Goal: Task Accomplishment & Management: Use online tool/utility

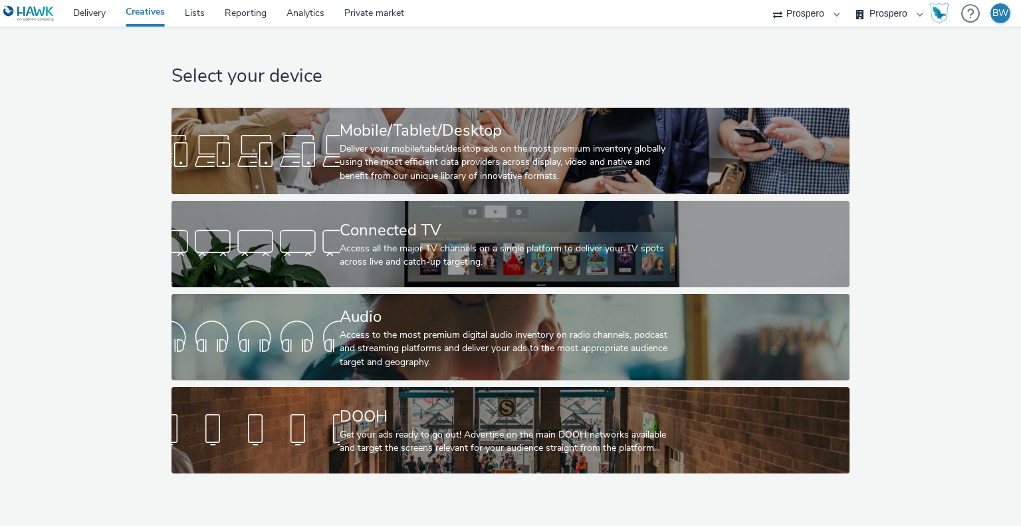
select select "b1b940d3-d05b-48b5-821e-f328c33b988b"
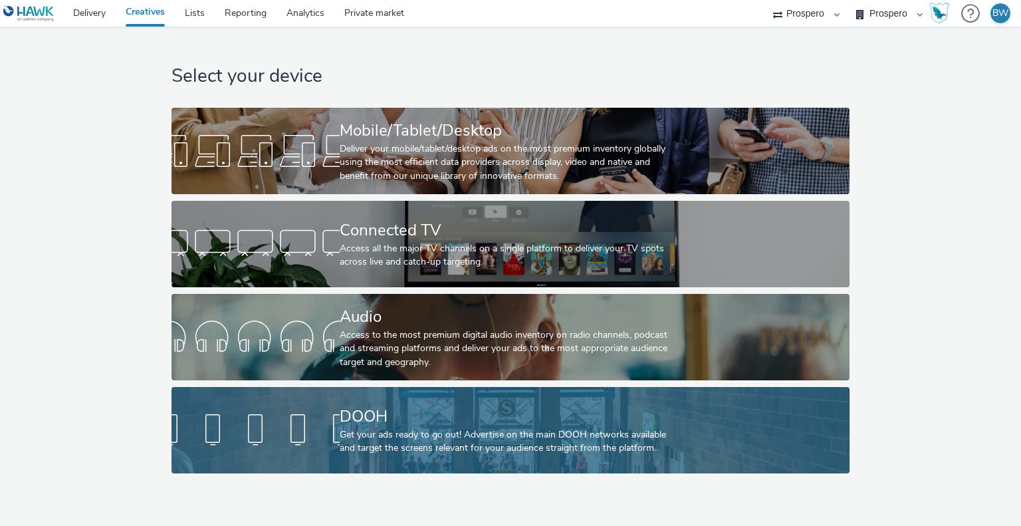
click at [375, 396] on div "DOOH Get your ads ready to go out! Advertise on the main DOOH networks availabl…" at bounding box center [508, 430] width 336 height 86
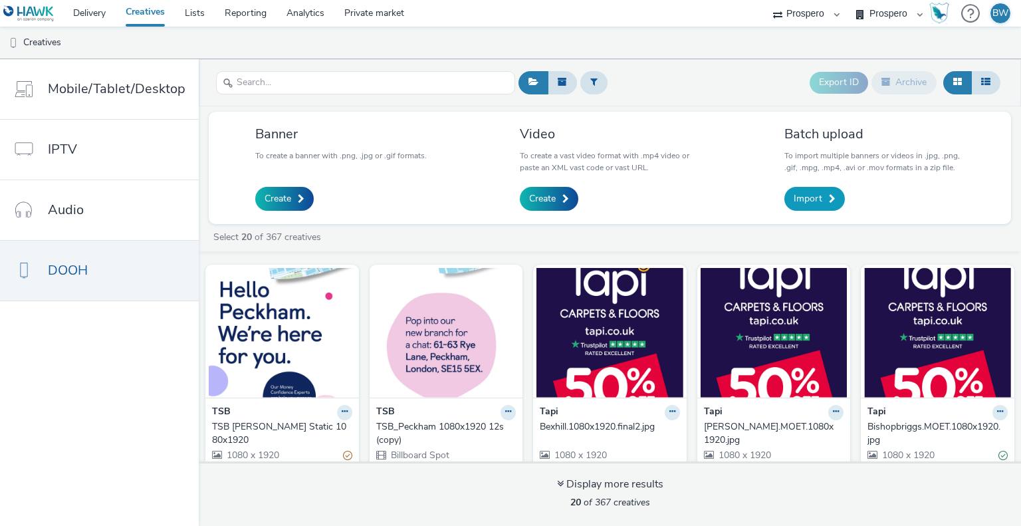
click at [803, 196] on span "Import" at bounding box center [808, 198] width 29 height 13
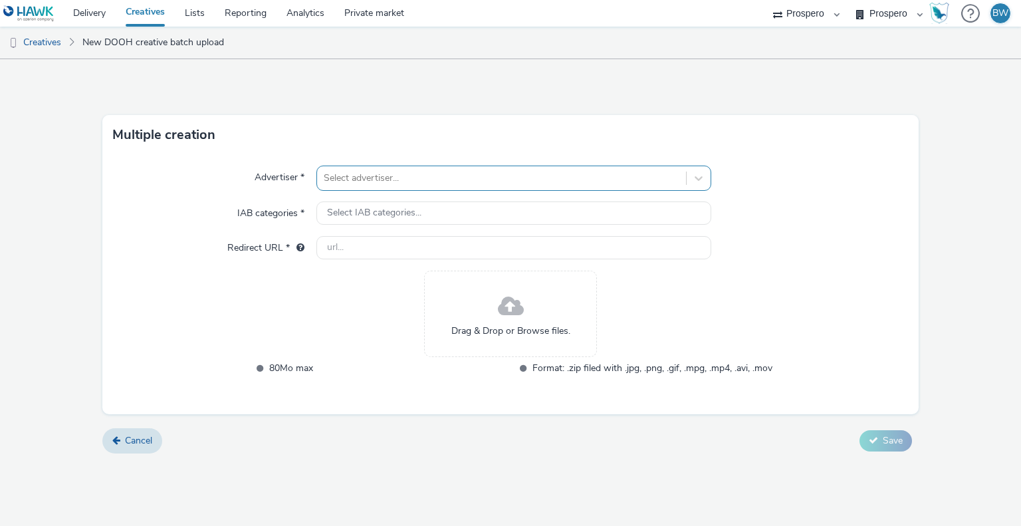
click at [459, 176] on div at bounding box center [501, 178] width 355 height 16
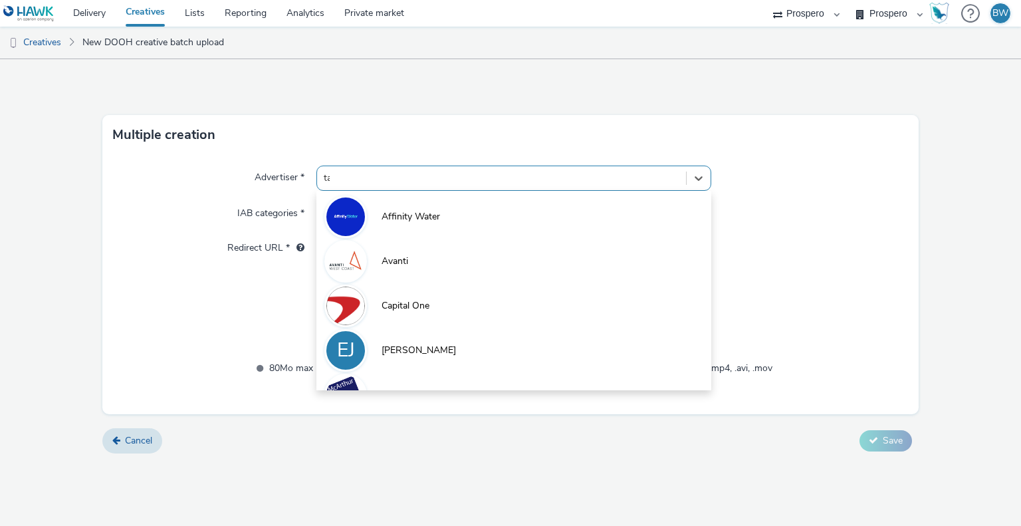
type input "tap"
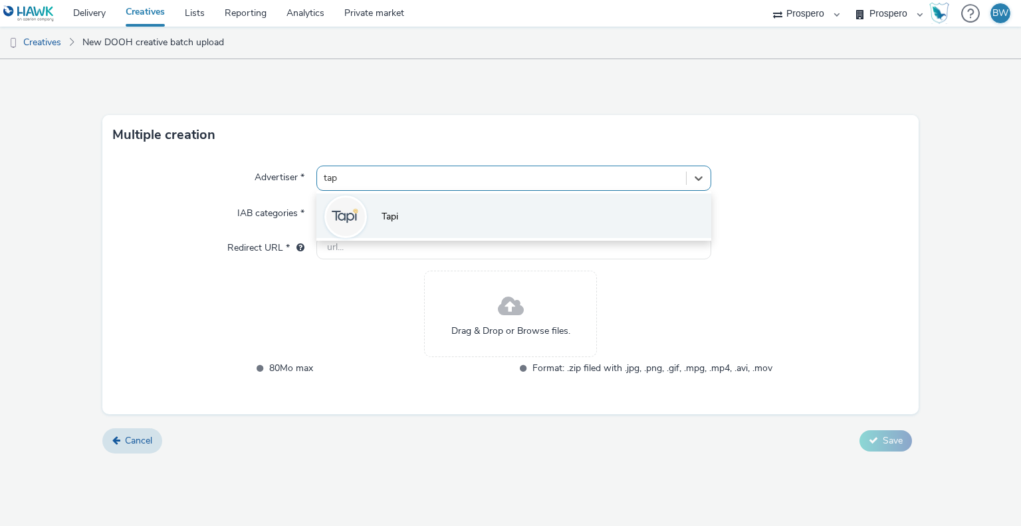
click at [439, 222] on li "Tapi" at bounding box center [513, 215] width 394 height 45
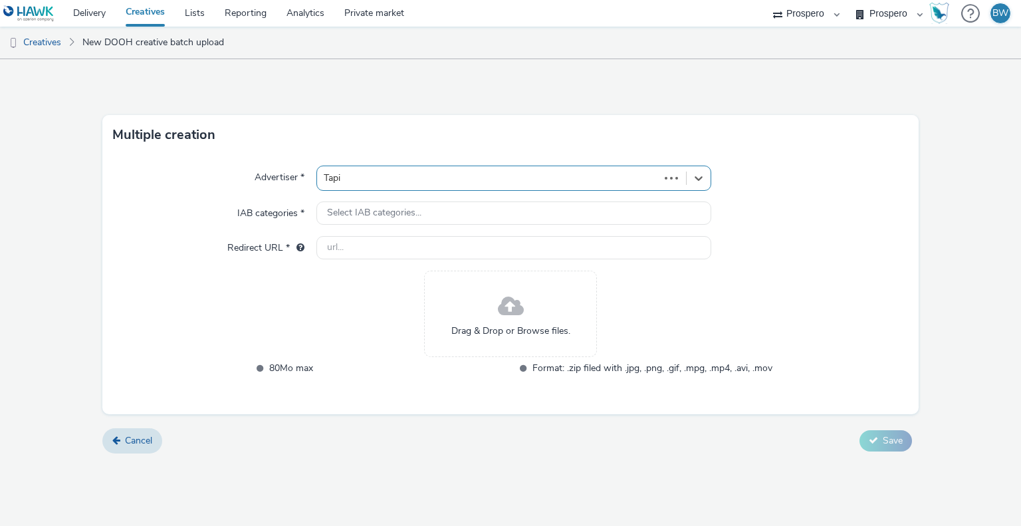
type input "[URL][DOMAIN_NAME]"
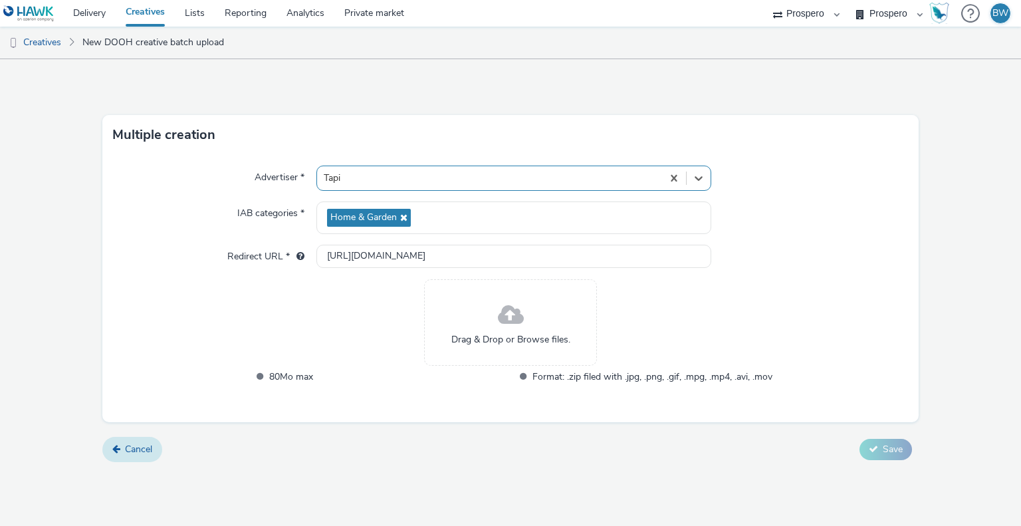
click at [127, 450] on span "Cancel" at bounding box center [138, 449] width 27 height 13
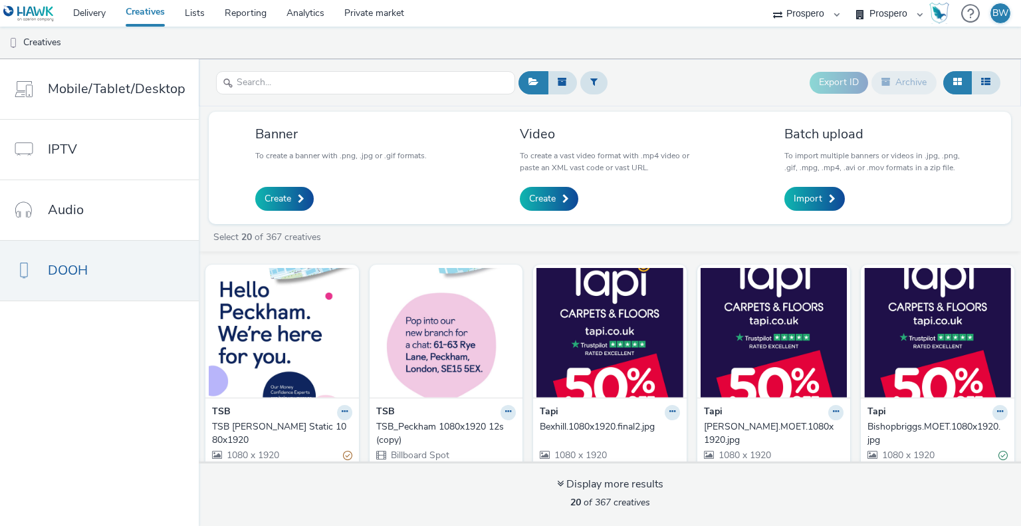
drag, startPoint x: 686, startPoint y: 267, endPoint x: 664, endPoint y: 249, distance: 28.5
click at [664, 249] on div "Select 20 of 367 creatives" at bounding box center [610, 241] width 822 height 20
click at [809, 198] on span "Import" at bounding box center [808, 198] width 29 height 13
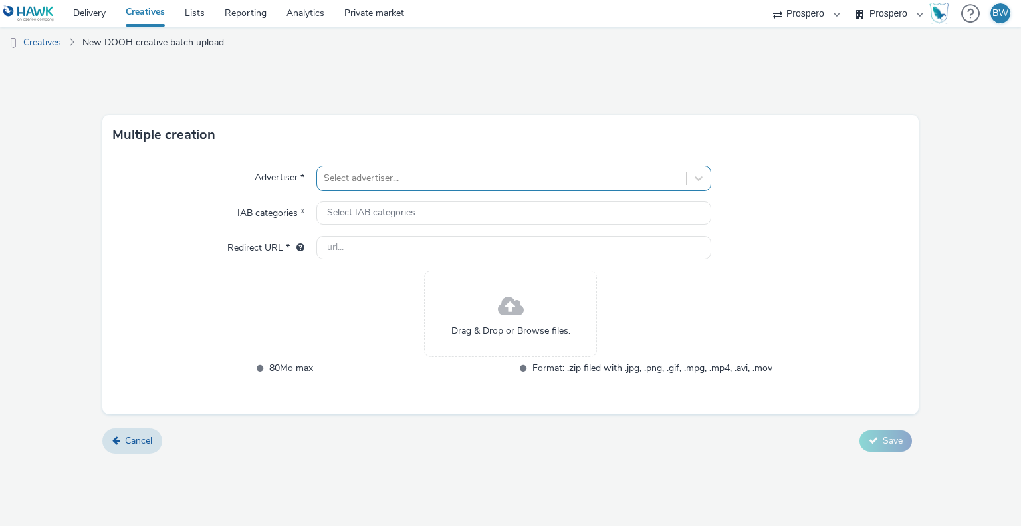
click at [408, 184] on div at bounding box center [501, 178] width 355 height 16
type input "tapi"
click at [410, 185] on div at bounding box center [488, 178] width 328 height 16
click at [424, 178] on div at bounding box center [501, 178] width 355 height 16
type input "tapi"
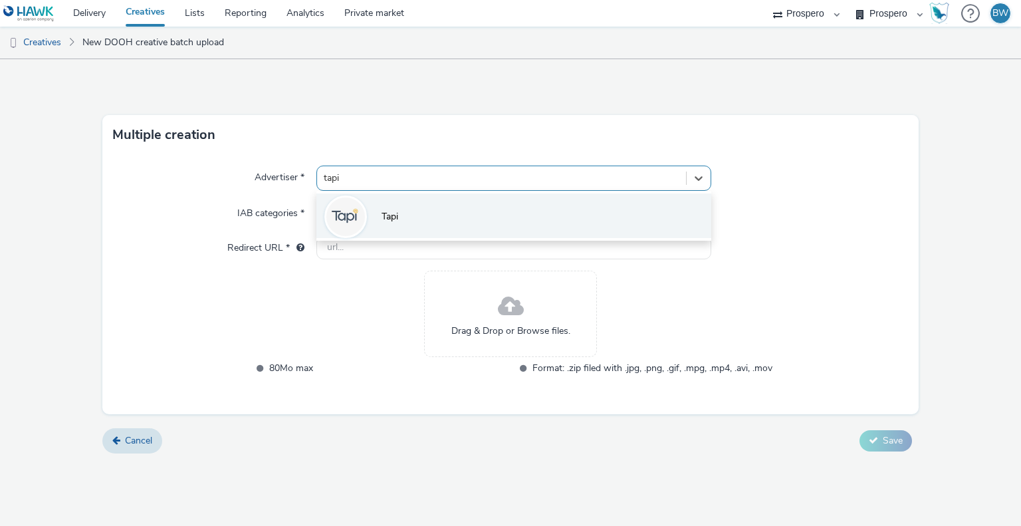
click at [442, 203] on li "Tapi" at bounding box center [513, 215] width 394 height 45
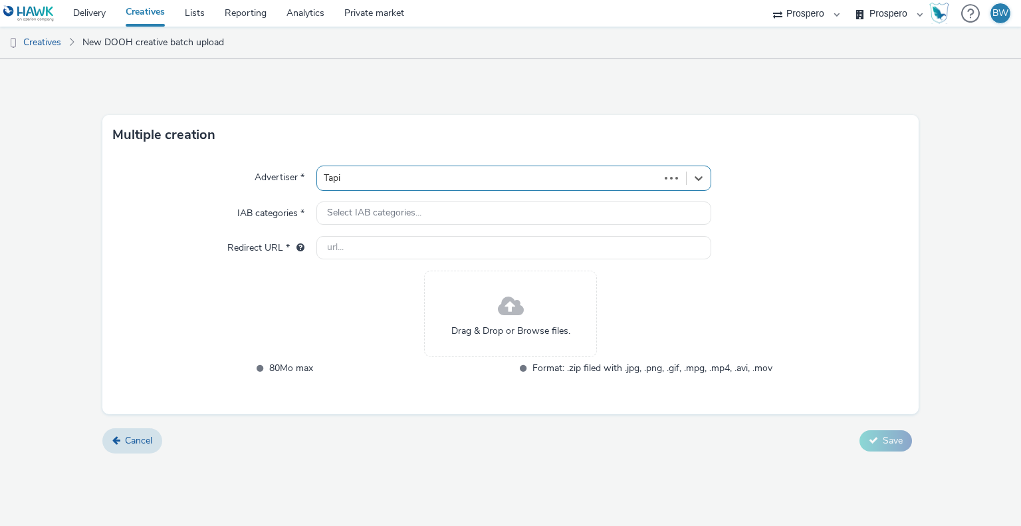
type input "[URL][DOMAIN_NAME]"
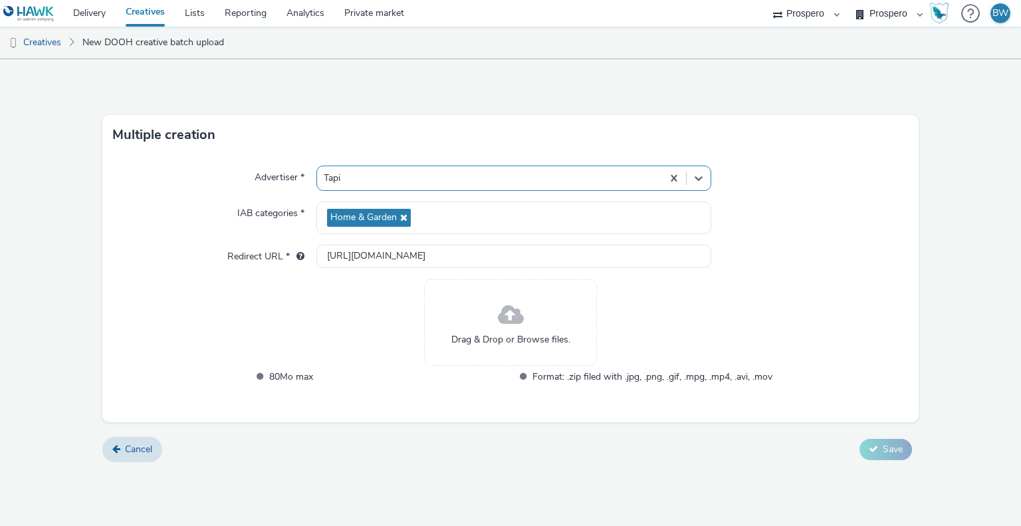
click at [508, 323] on span at bounding box center [511, 315] width 26 height 35
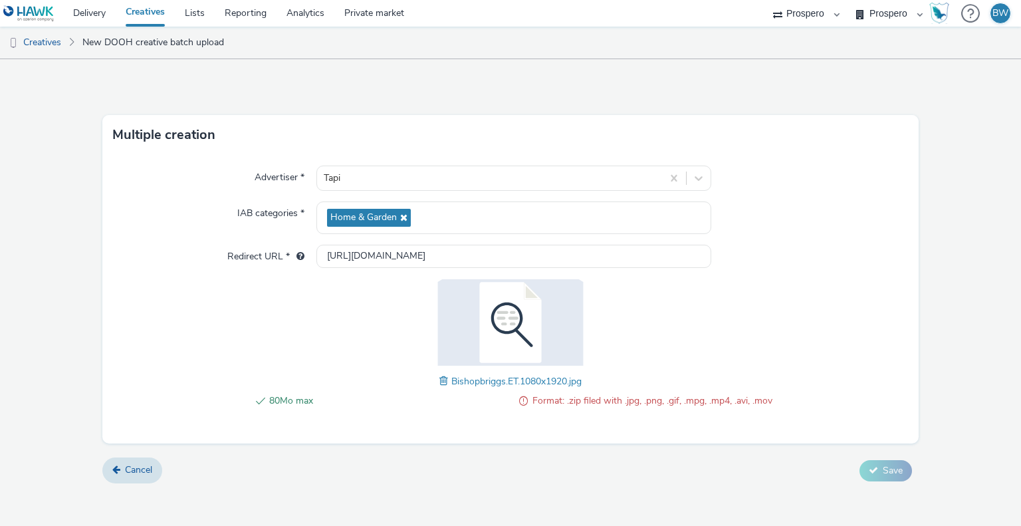
click at [604, 398] on span "Format: .zip filed with .jpg, .png, .gif, .mpg, .mp4, .avi, .mov" at bounding box center [653, 401] width 240 height 16
click at [628, 400] on span "Format: .zip filed with .jpg, .png, .gif, .mpg, .mp4, .avi, .mov" at bounding box center [653, 401] width 240 height 16
click at [727, 348] on div "80Mo max Format: .zip filed with .jpg, .png, .gif, .mpg, .mp4, .avi, .mov Bisho…" at bounding box center [510, 350] width 523 height 143
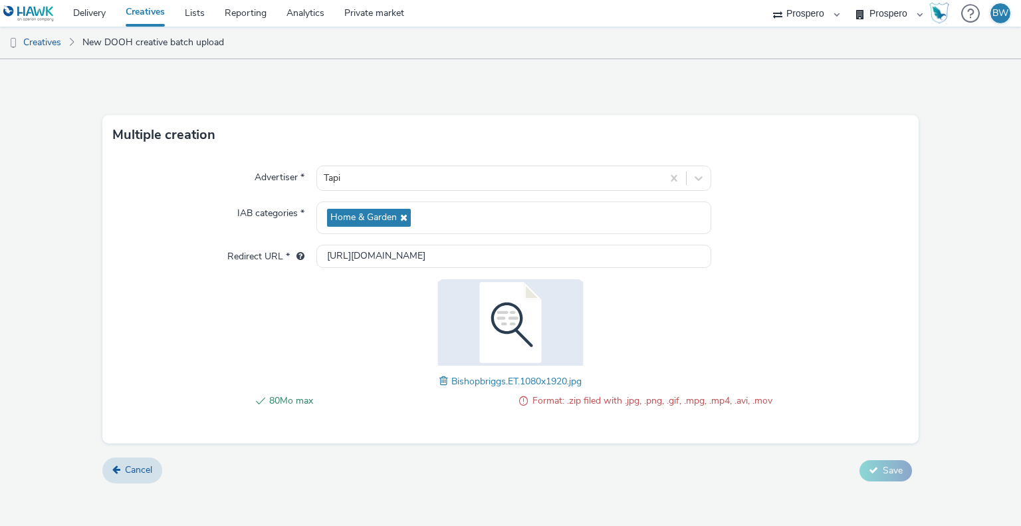
click at [273, 299] on div "80Mo max Format: .zip filed with .jpg, .png, .gif, .mpg, .mp4, .avi, .mov Bisho…" at bounding box center [510, 350] width 523 height 143
click at [443, 381] on span at bounding box center [445, 381] width 12 height 15
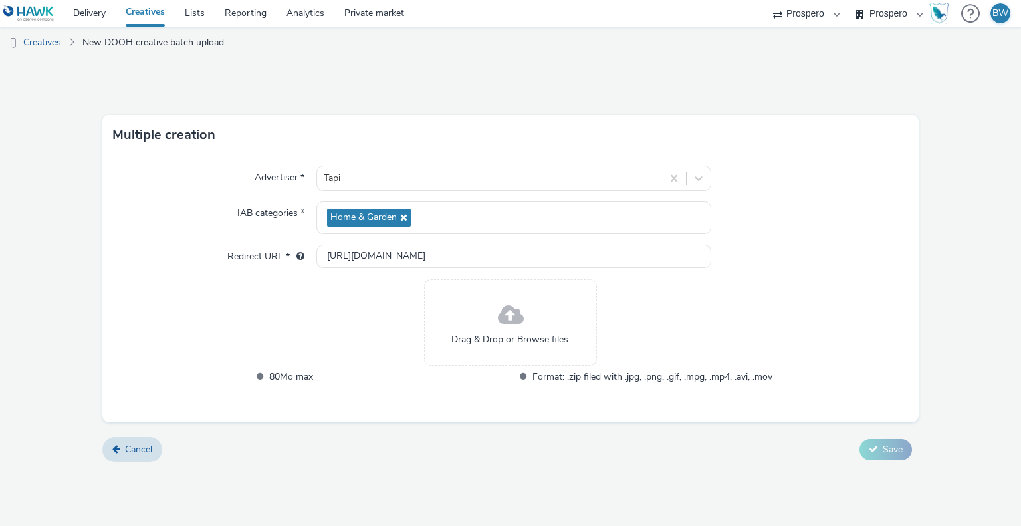
click at [490, 333] on span "Drag & Drop or Browse files." at bounding box center [510, 339] width 119 height 13
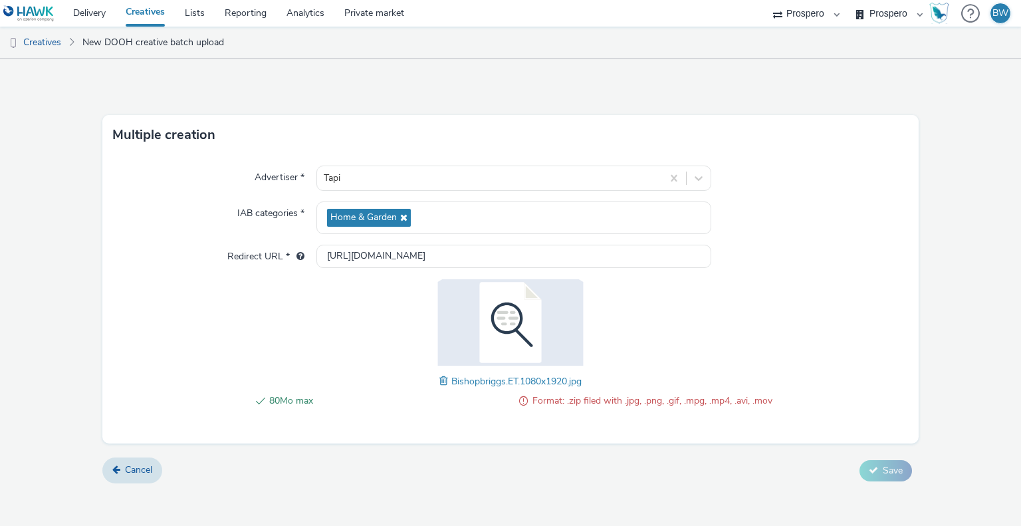
click at [594, 396] on span "Format: .zip filed with .jpg, .png, .gif, .mpg, .mp4, .avi, .mov" at bounding box center [653, 401] width 240 height 16
click at [614, 400] on span "Format: .zip filed with .jpg, .png, .gif, .mpg, .mp4, .avi, .mov" at bounding box center [653, 401] width 240 height 16
click at [451, 380] on span "Bishopbriggs.ET.1080x1920.jpg" at bounding box center [516, 381] width 130 height 13
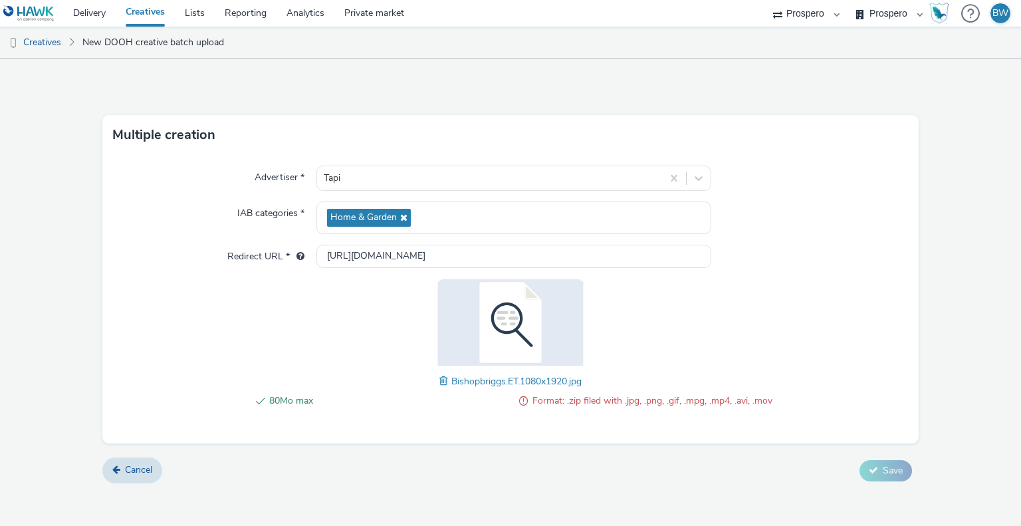
click at [441, 380] on span at bounding box center [445, 381] width 12 height 15
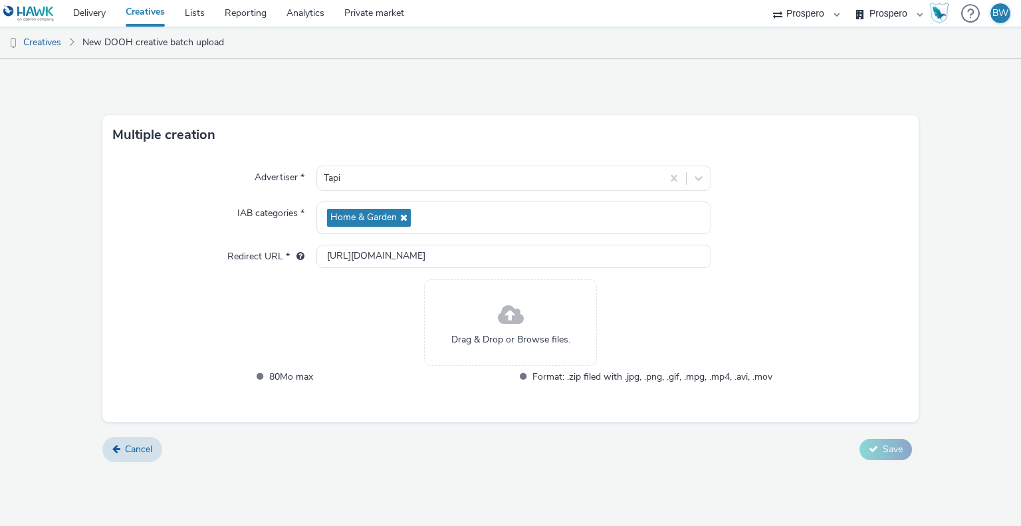
click at [545, 348] on div "Drag & Drop or Browse files." at bounding box center [510, 322] width 173 height 86
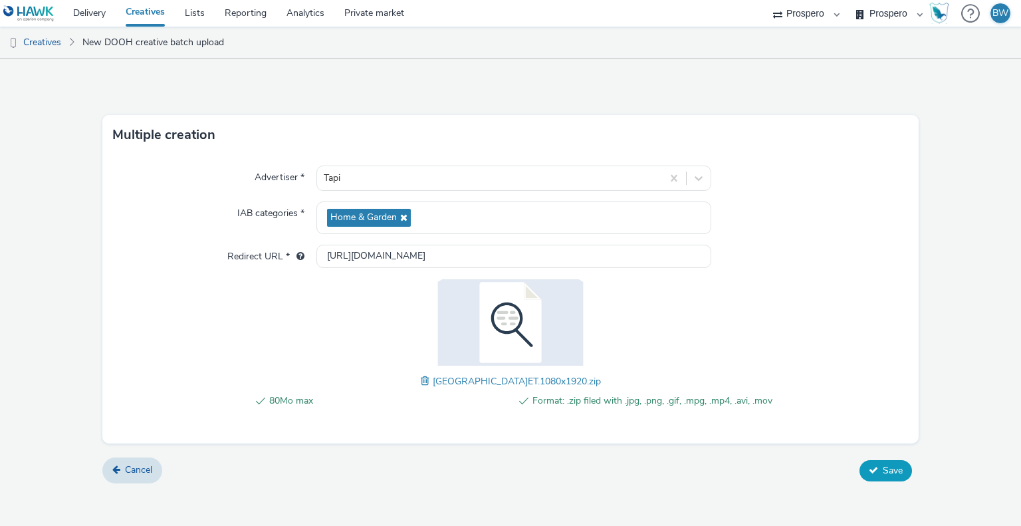
click at [878, 467] on button "Save" at bounding box center [886, 470] width 53 height 21
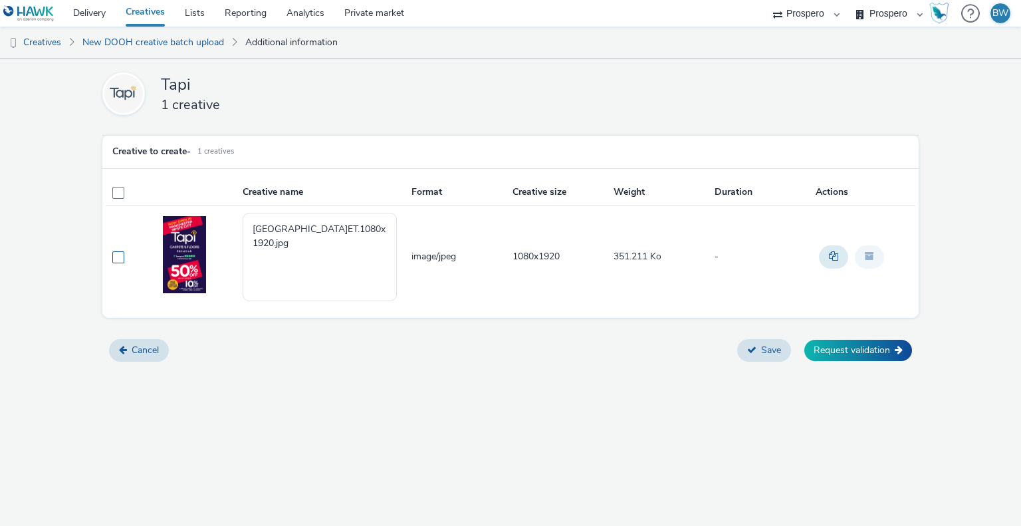
click at [118, 256] on span at bounding box center [118, 257] width 12 height 12
checkbox input "true"
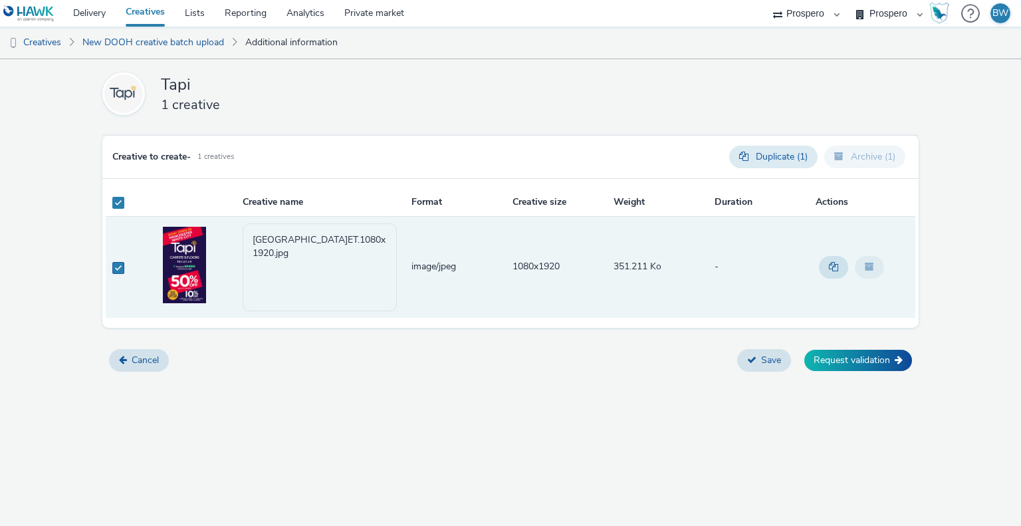
click at [116, 266] on span at bounding box center [118, 268] width 12 height 12
checkbox input "false"
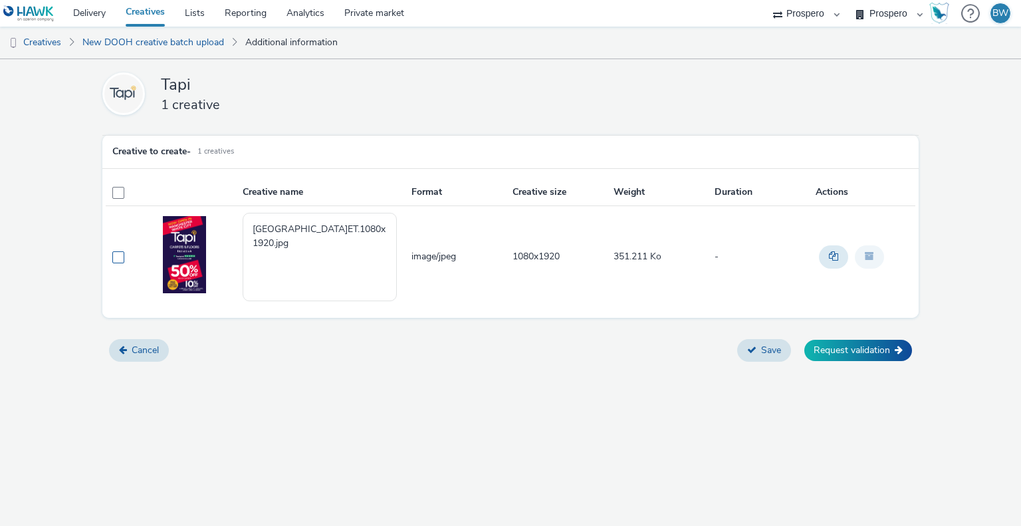
click at [121, 260] on span at bounding box center [118, 257] width 12 height 12
checkbox input "true"
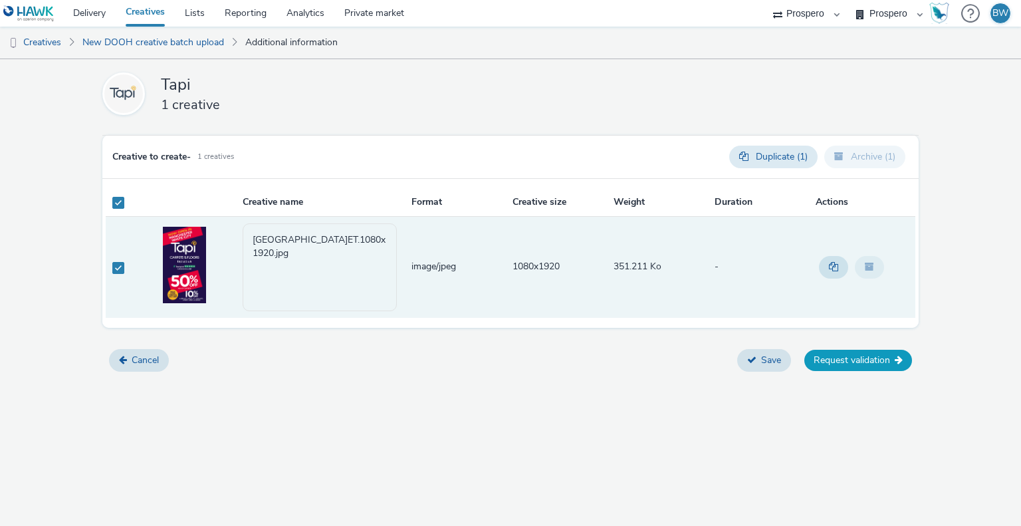
click at [880, 360] on button "Request validation" at bounding box center [859, 360] width 108 height 21
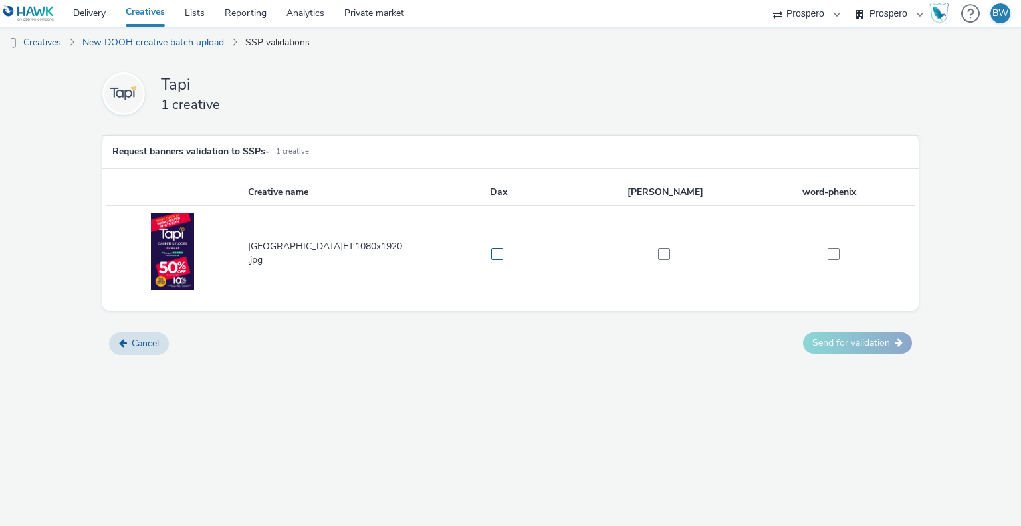
click at [490, 251] on label at bounding box center [493, 253] width 152 height 13
click at [498, 255] on span at bounding box center [497, 254] width 12 height 12
click at [303, 248] on td "[GEOGRAPHIC_DATA]ET.1080x1920.jpg" at bounding box center [331, 253] width 169 height 95
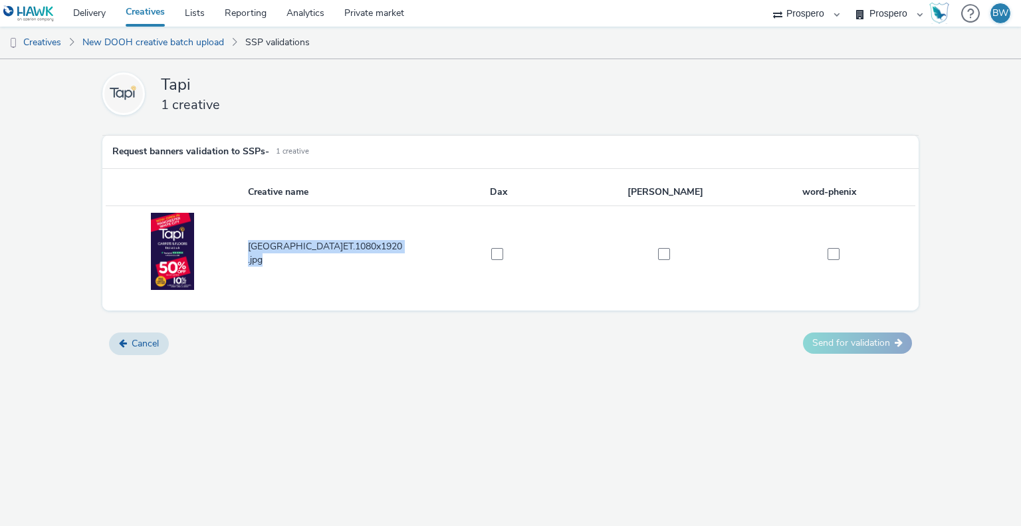
click at [322, 255] on td "[GEOGRAPHIC_DATA]ET.1080x1920.jpg" at bounding box center [331, 253] width 169 height 95
click at [501, 251] on span at bounding box center [497, 254] width 12 height 12
checkbox input "true"
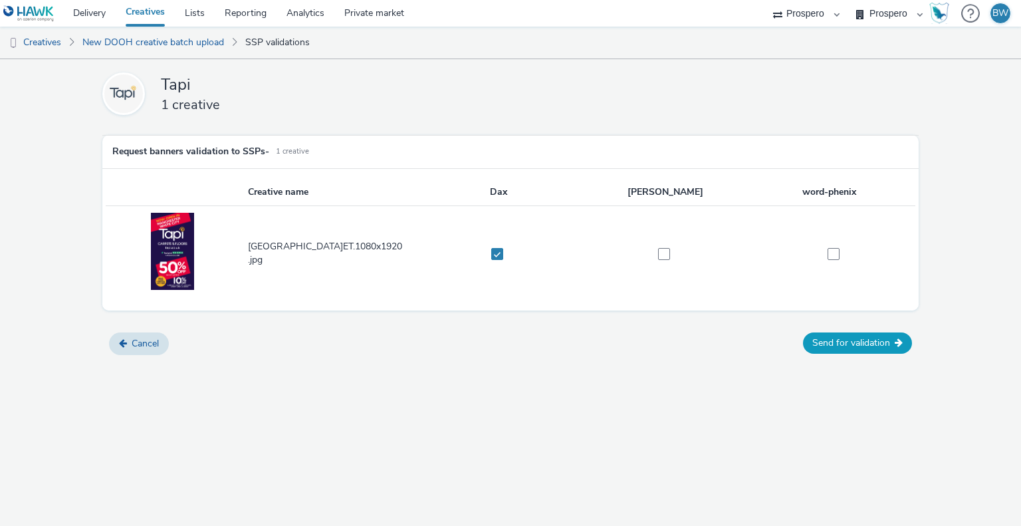
click at [866, 343] on button "Send for validation" at bounding box center [857, 342] width 109 height 21
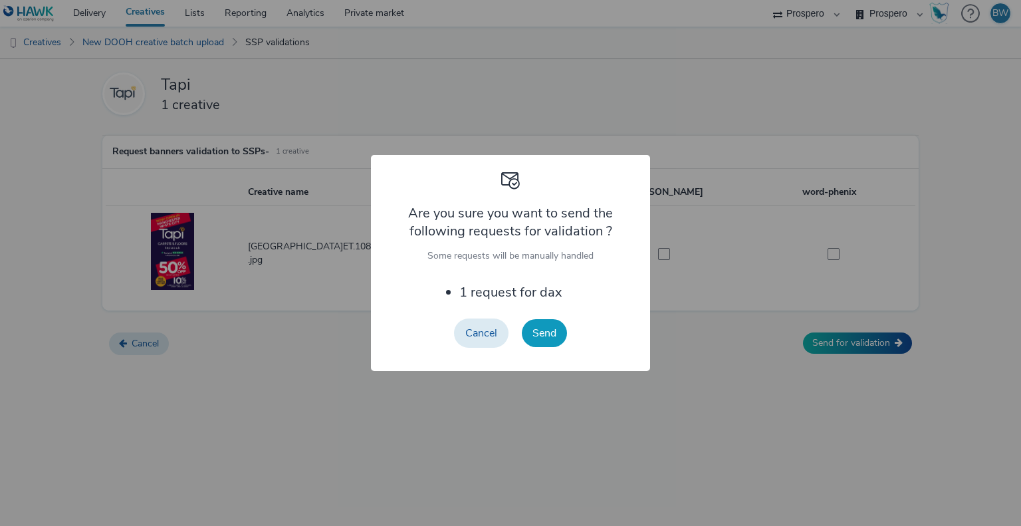
click at [549, 332] on button "Send" at bounding box center [544, 333] width 45 height 28
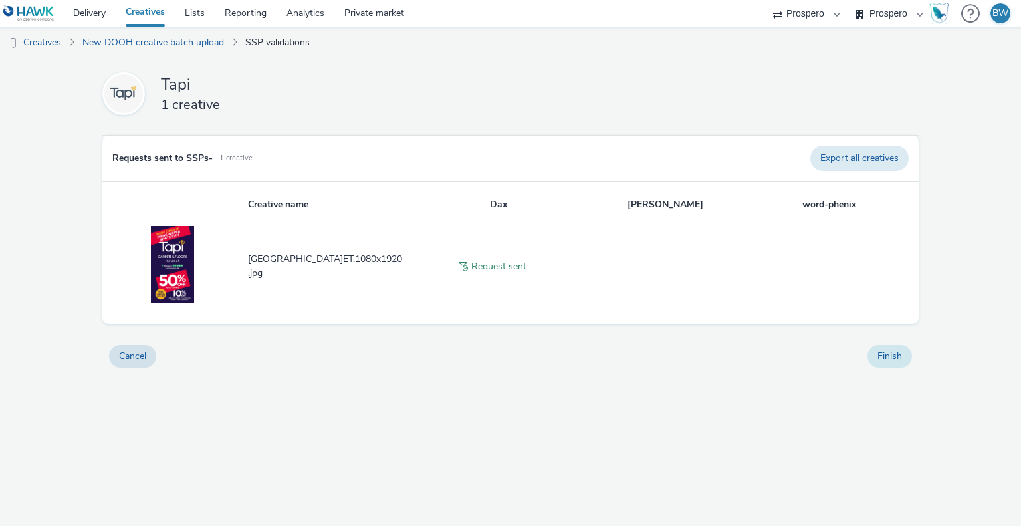
click at [894, 364] on button "Finish" at bounding box center [890, 356] width 45 height 23
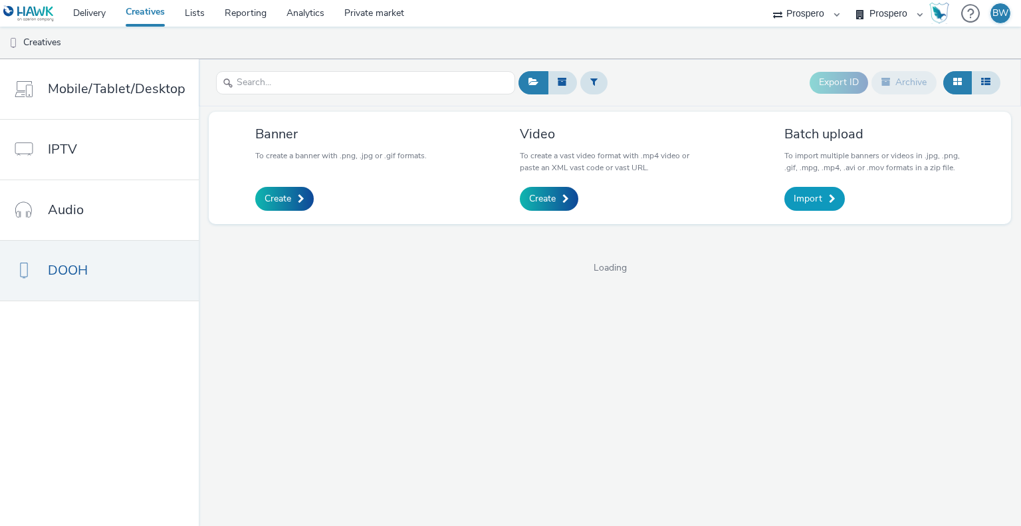
click at [809, 199] on span "Import" at bounding box center [808, 198] width 29 height 13
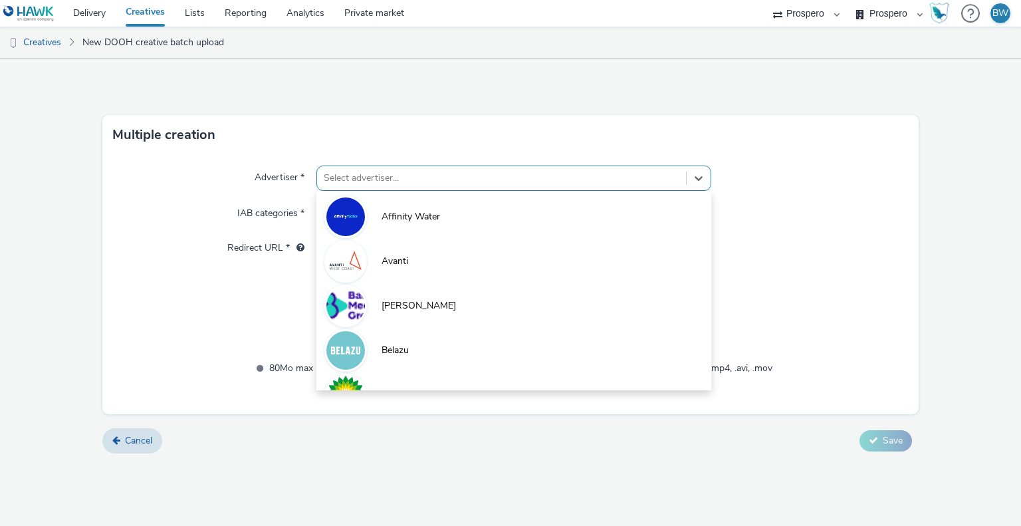
click at [455, 178] on div at bounding box center [501, 178] width 355 height 16
type input "tapi"
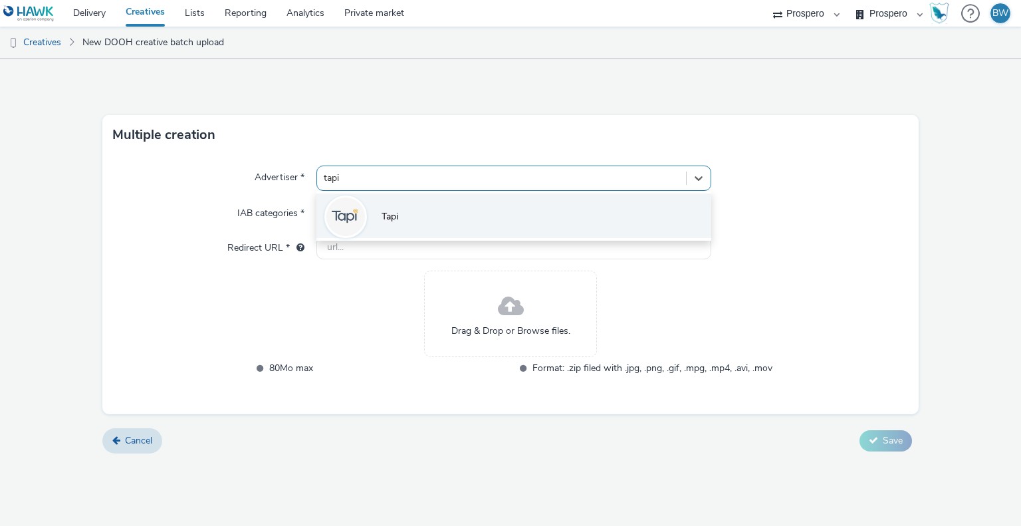
click at [467, 210] on li "Tapi" at bounding box center [513, 215] width 394 height 45
type input "[URL][DOMAIN_NAME]"
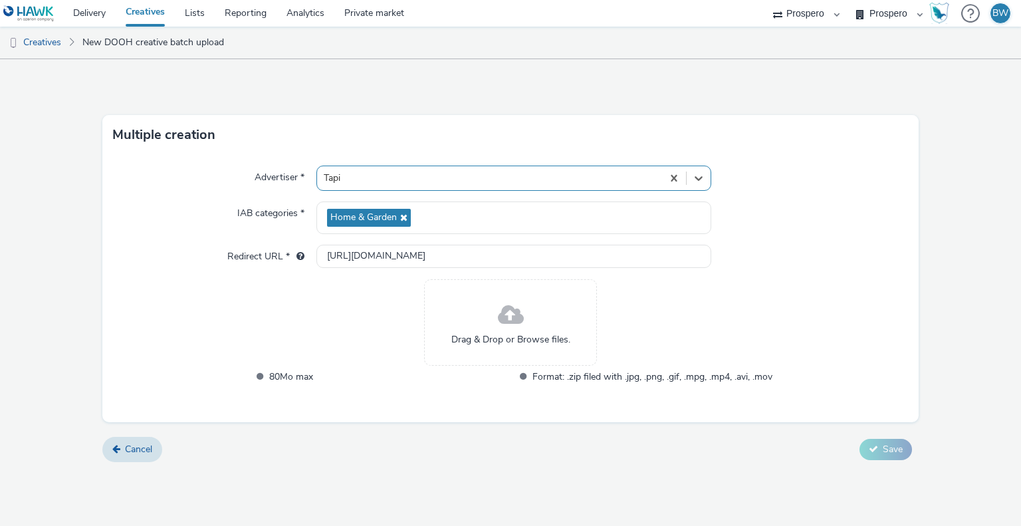
click at [515, 330] on span at bounding box center [511, 315] width 26 height 35
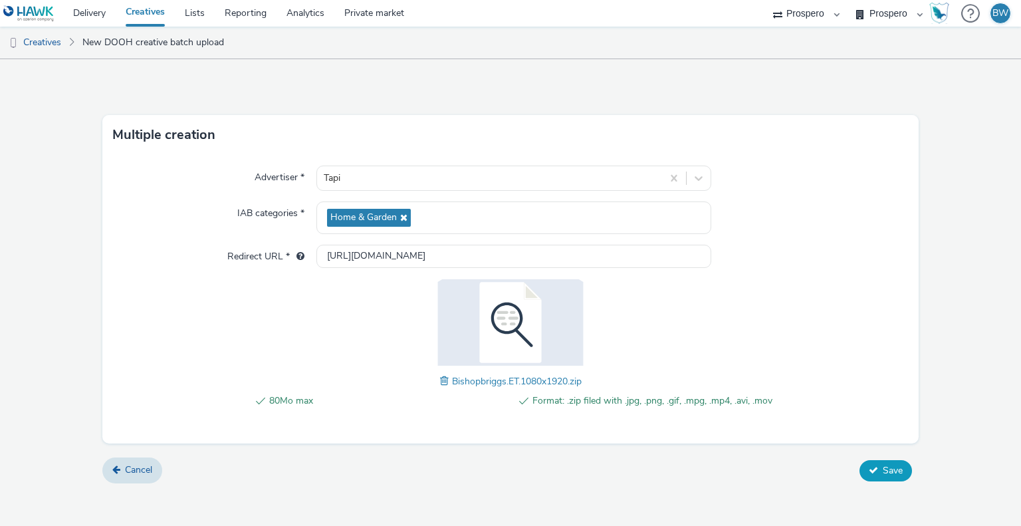
click at [873, 467] on icon at bounding box center [873, 469] width 9 height 9
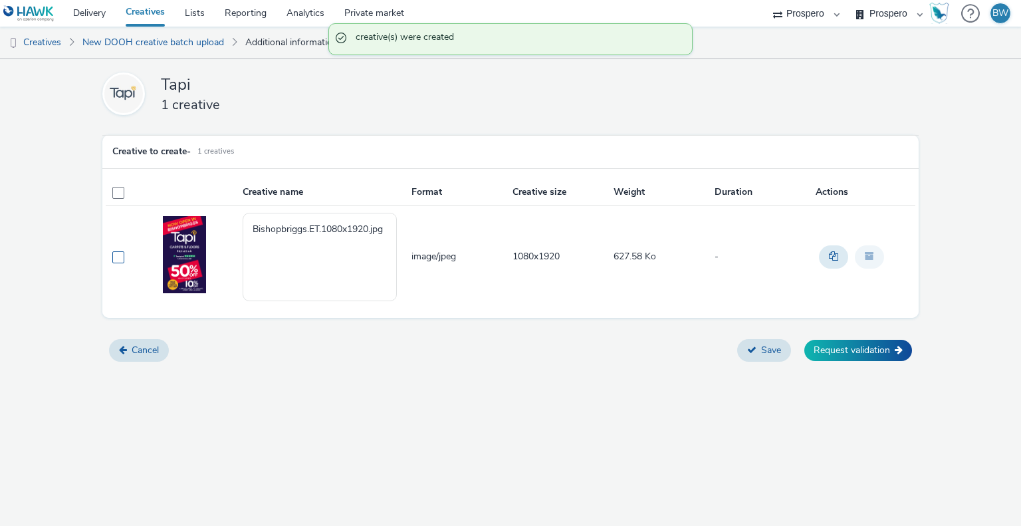
click at [116, 257] on span at bounding box center [118, 257] width 12 height 12
checkbox input "true"
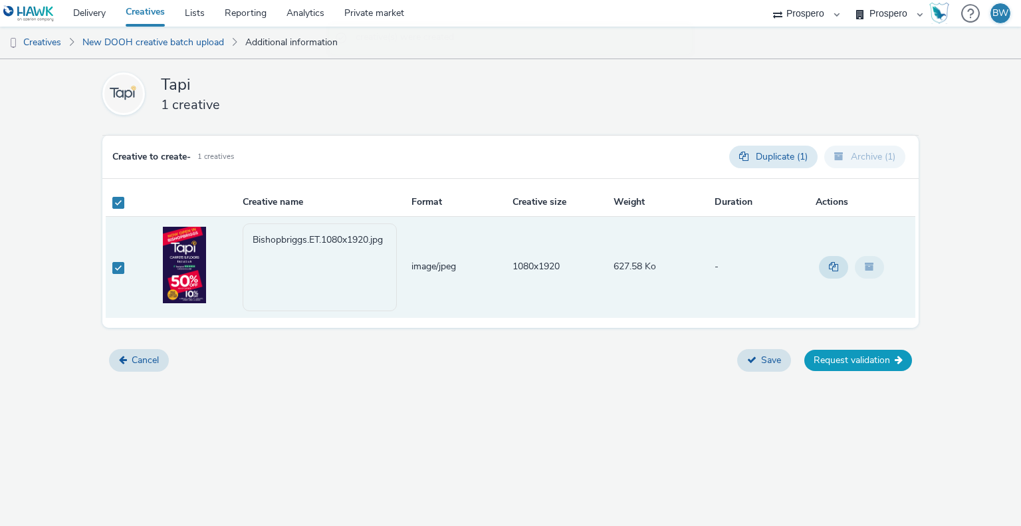
click at [834, 360] on button "Request validation" at bounding box center [859, 360] width 108 height 21
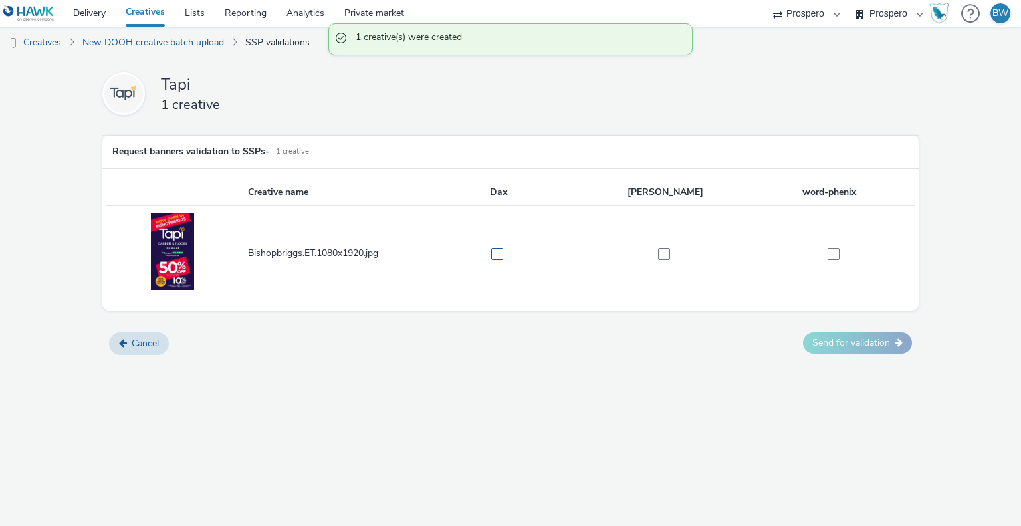
click at [492, 250] on span at bounding box center [497, 254] width 12 height 12
checkbox input "true"
click at [862, 345] on button "Send for validation" at bounding box center [857, 342] width 109 height 21
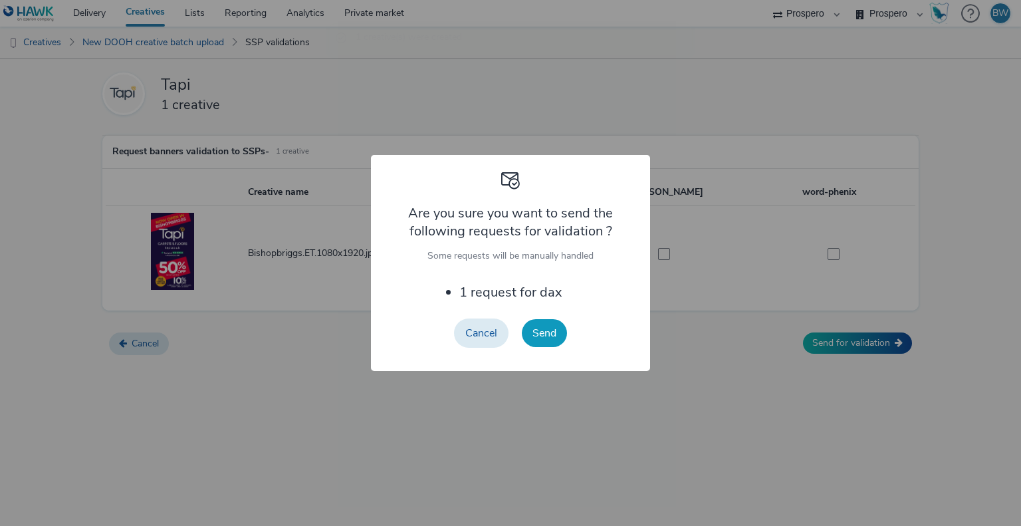
click at [543, 332] on button "Send" at bounding box center [544, 333] width 45 height 28
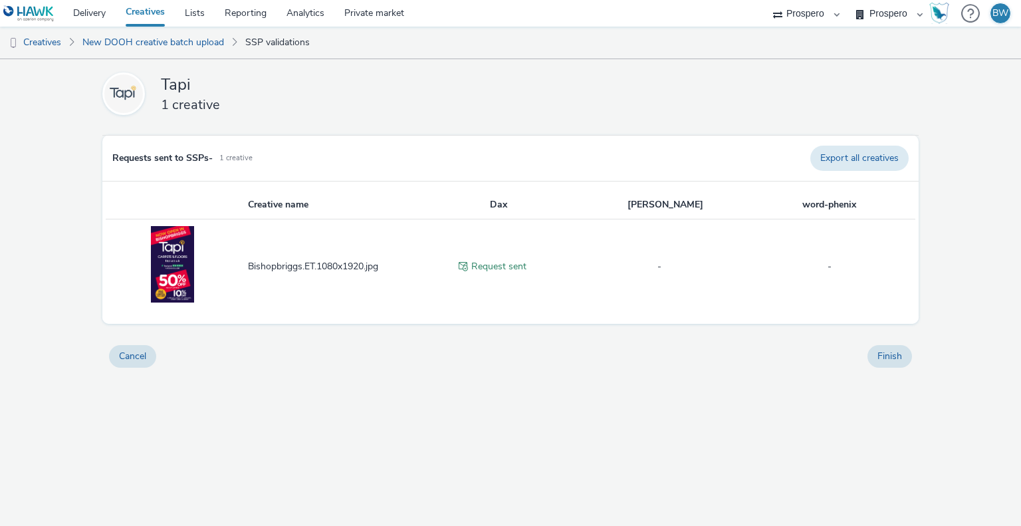
click at [884, 342] on div "Finish" at bounding box center [890, 356] width 58 height 36
click at [888, 348] on button "Finish" at bounding box center [890, 356] width 45 height 23
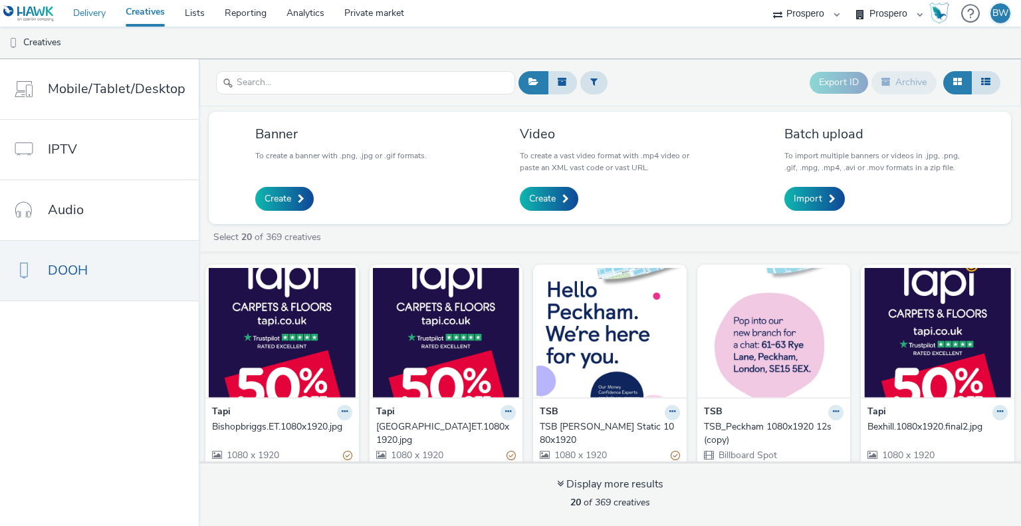
click at [97, 6] on link "Delivery" at bounding box center [89, 13] width 53 height 27
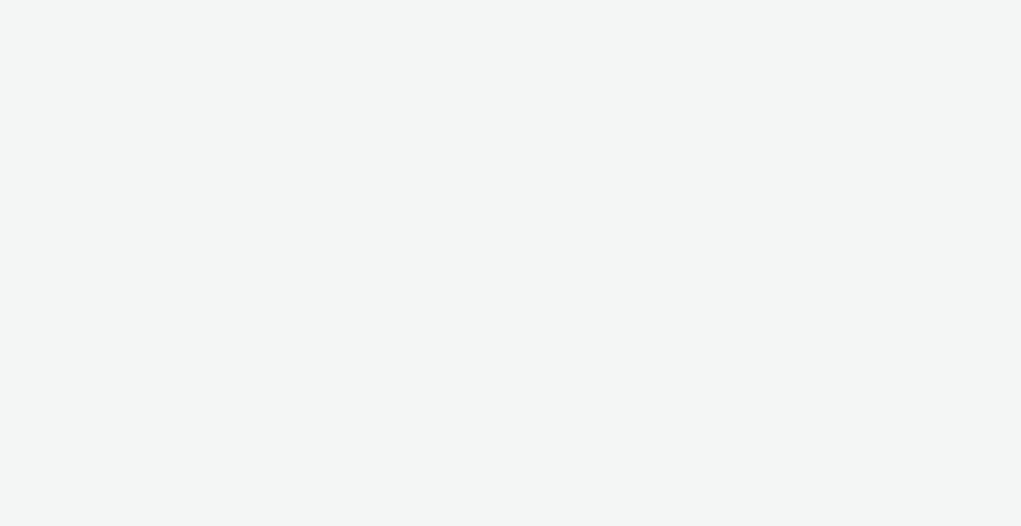
select select "b1b940d3-d05b-48b5-821e-f328c33b988b"
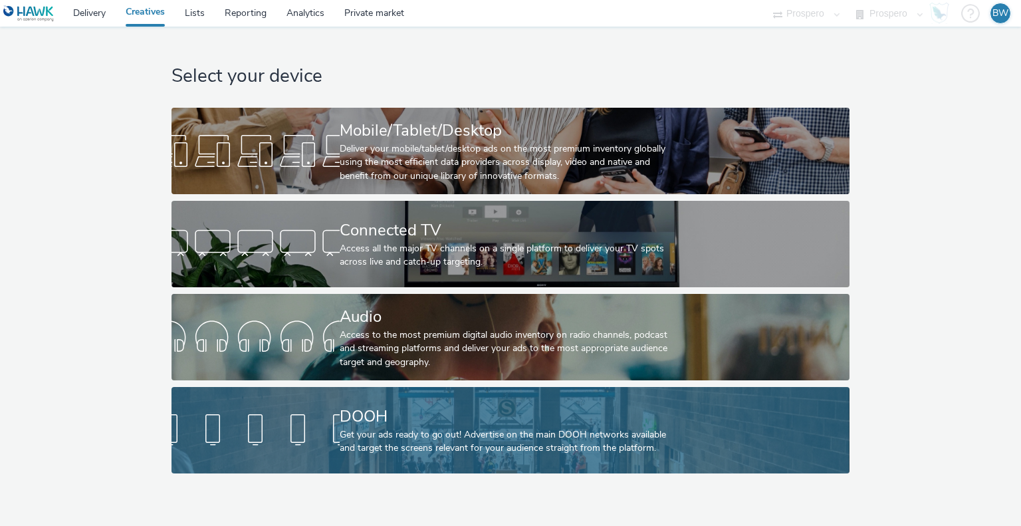
click at [362, 417] on div "DOOH" at bounding box center [508, 416] width 336 height 23
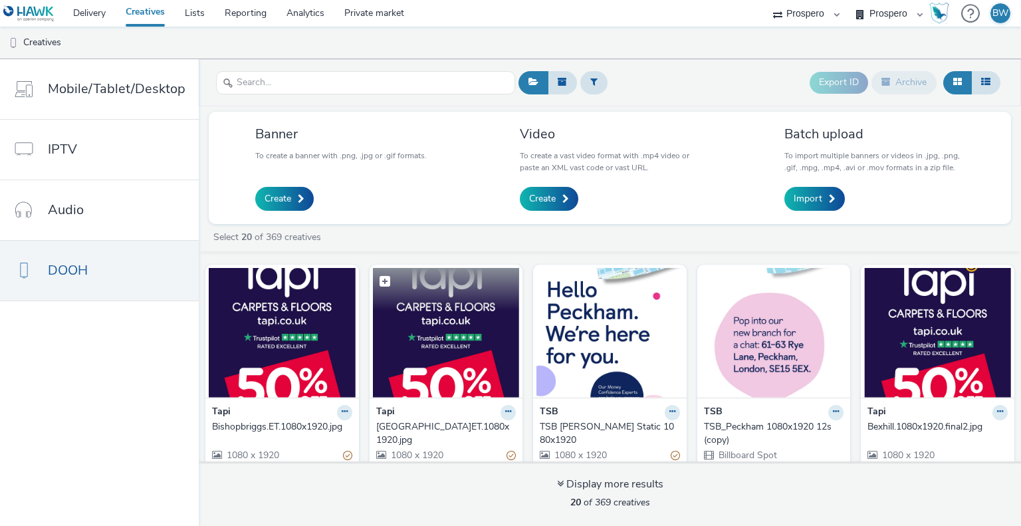
click at [417, 396] on img at bounding box center [446, 333] width 147 height 130
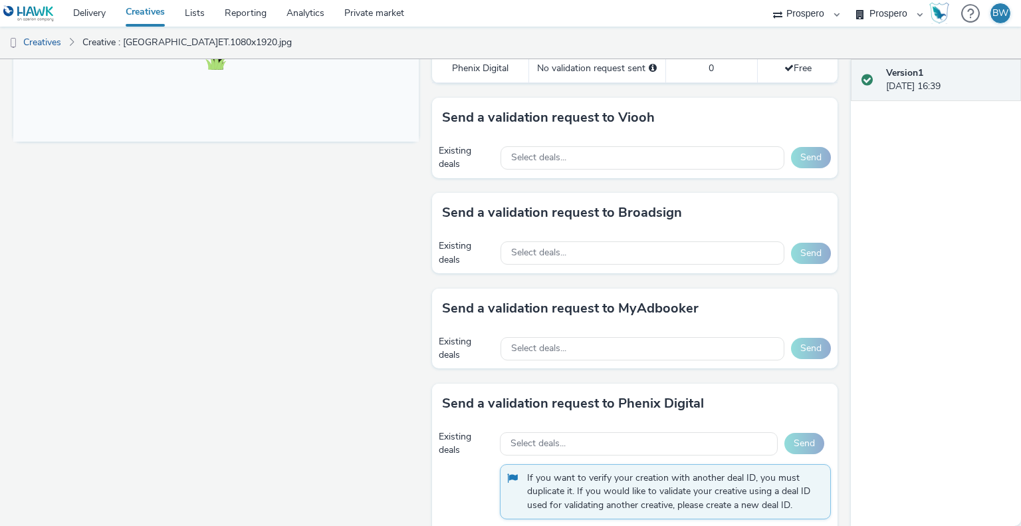
scroll to position [561, 0]
click at [534, 250] on span "Select deals..." at bounding box center [538, 252] width 55 height 11
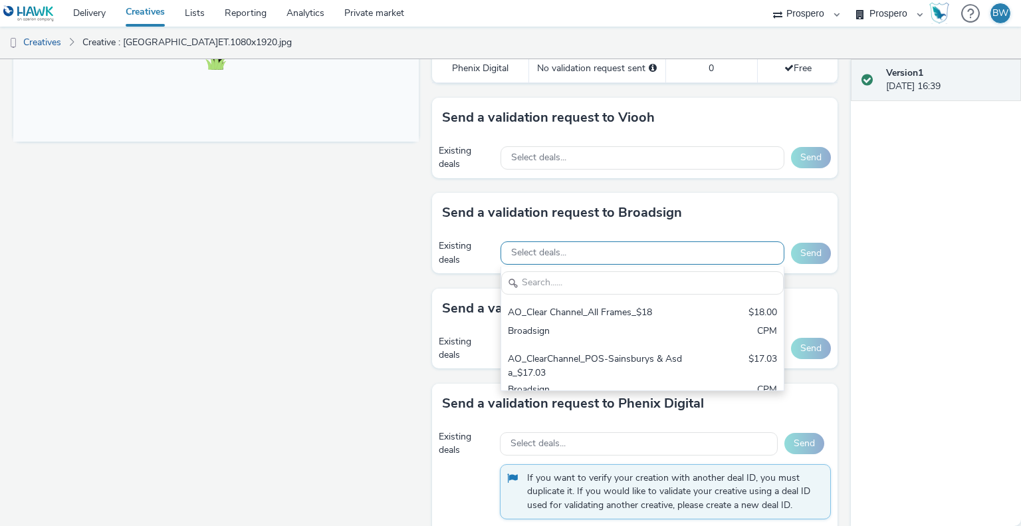
scroll to position [0, 0]
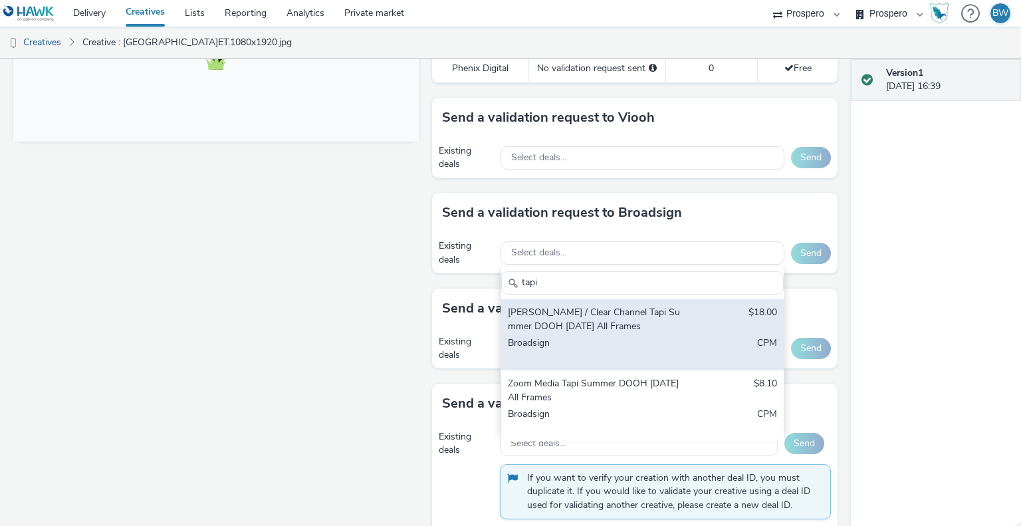
type input "tapi"
click at [649, 330] on div "[PERSON_NAME] / Clear Channel Tapi Summer DOOH [DATE] All Frames $18.00 Broadsi…" at bounding box center [642, 334] width 283 height 71
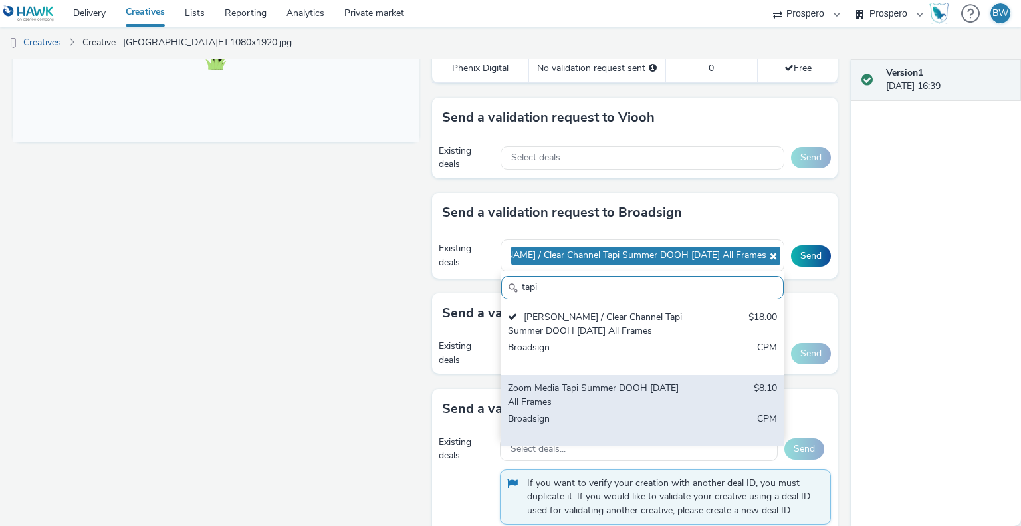
click at [642, 403] on div "Zoom Media Tapi Summer DOOH [DATE] All Frames" at bounding box center [596, 395] width 177 height 27
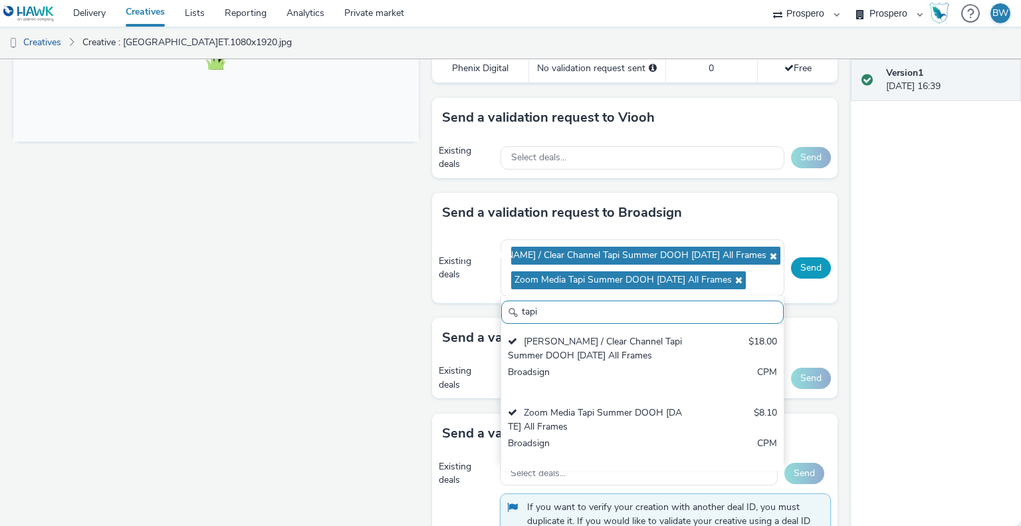
click at [805, 266] on button "Send" at bounding box center [811, 267] width 40 height 21
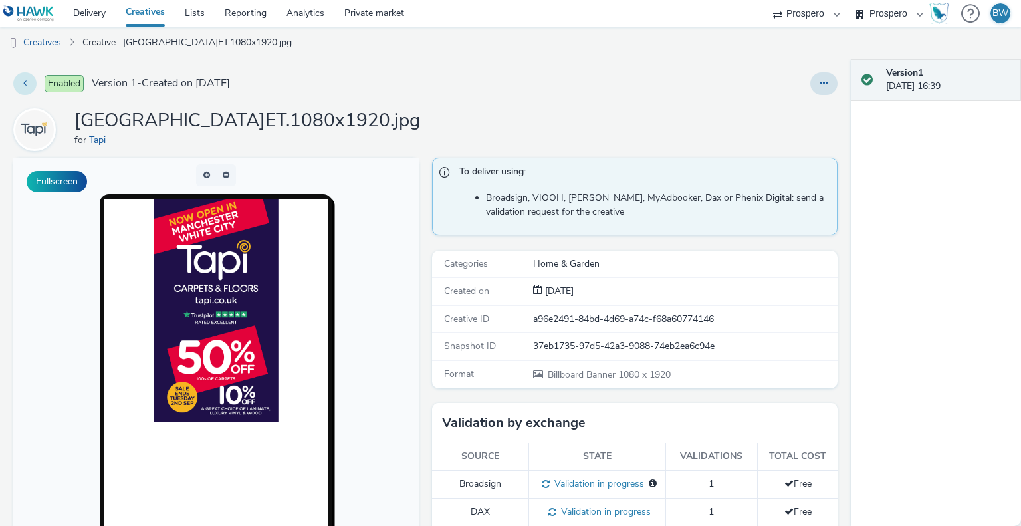
click at [25, 86] on icon at bounding box center [24, 82] width 3 height 9
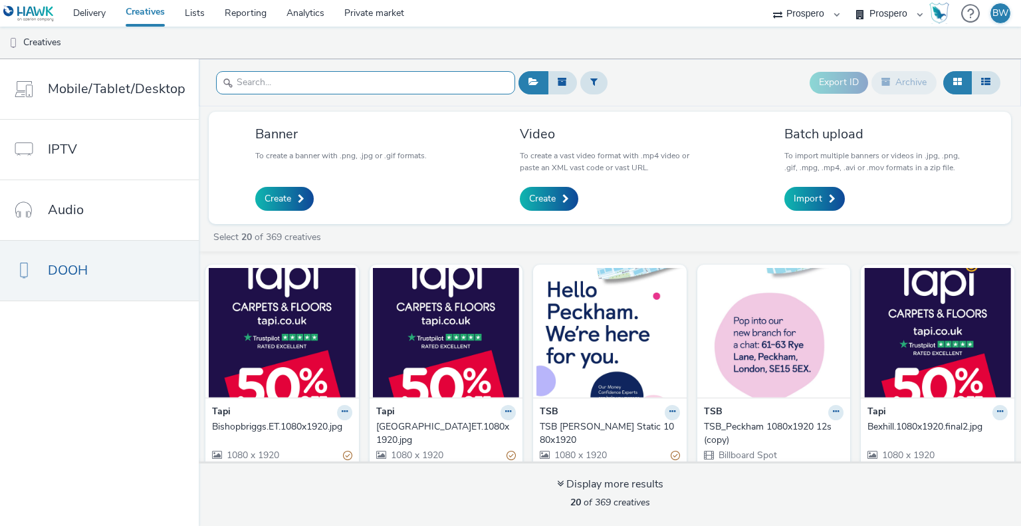
click at [287, 84] on input "text" at bounding box center [365, 82] width 299 height 23
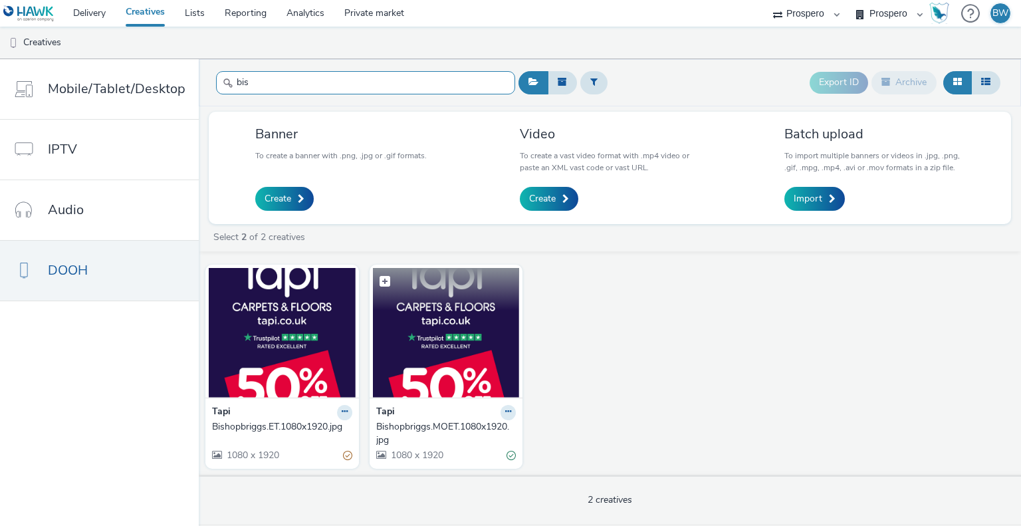
type input "bis"
click at [428, 329] on img at bounding box center [446, 333] width 147 height 130
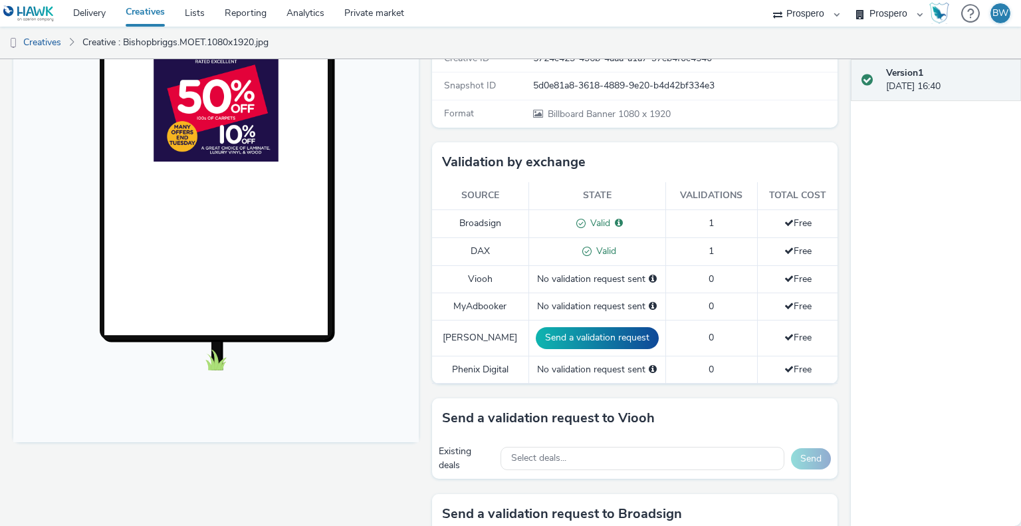
scroll to position [251, 0]
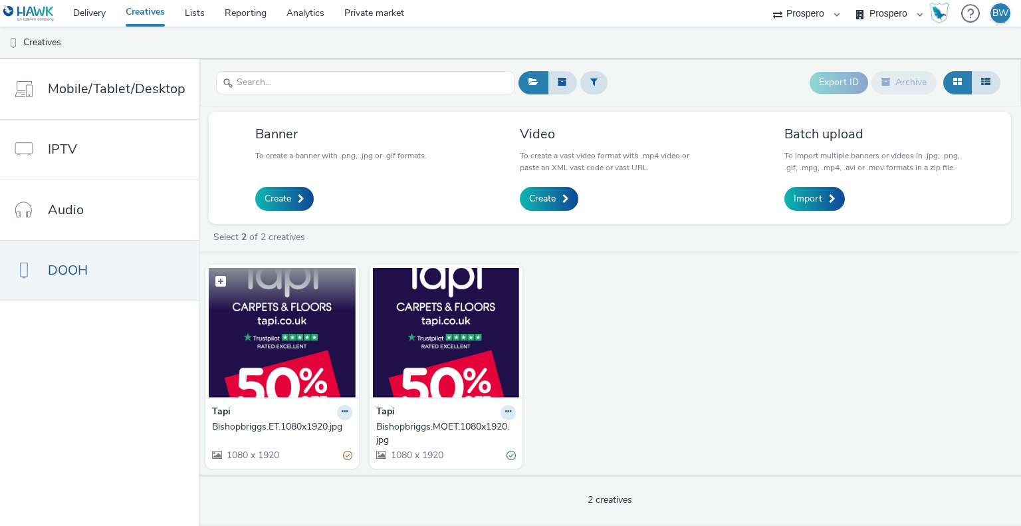
click at [293, 328] on img at bounding box center [282, 333] width 147 height 130
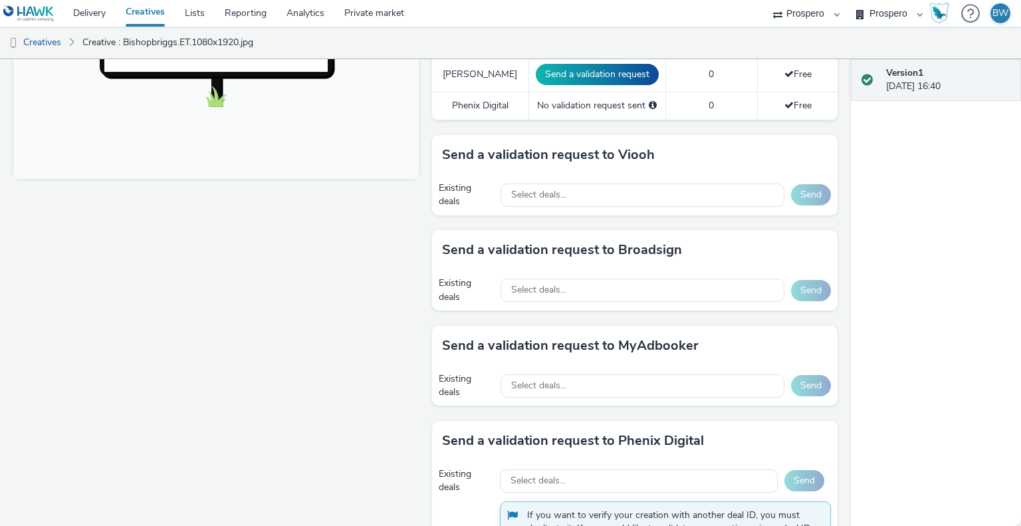
scroll to position [524, 0]
click at [622, 283] on div "Select deals..." at bounding box center [643, 290] width 284 height 23
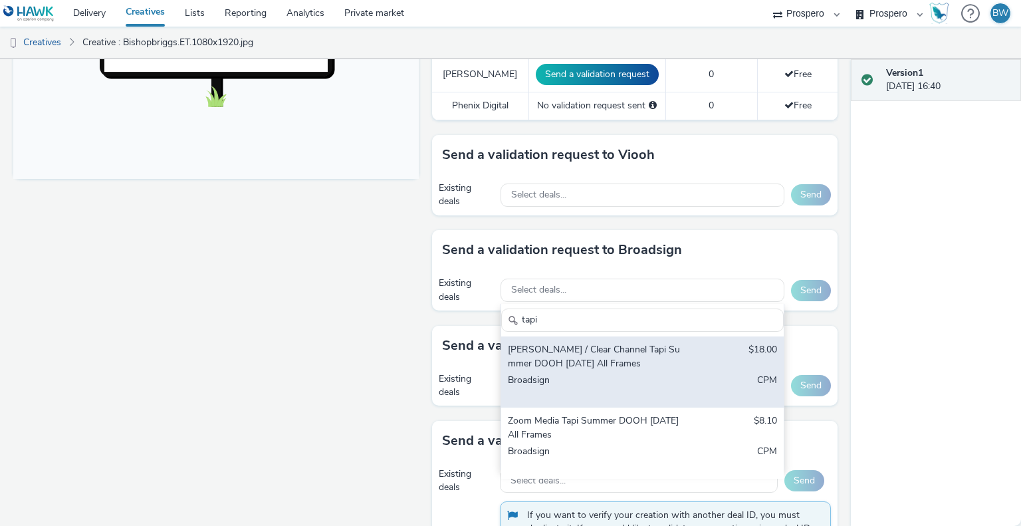
type input "tapi"
click at [642, 350] on div "Bauer / Clear Channel Tapi Summer DOOH August 2025 All Frames" at bounding box center [596, 356] width 177 height 27
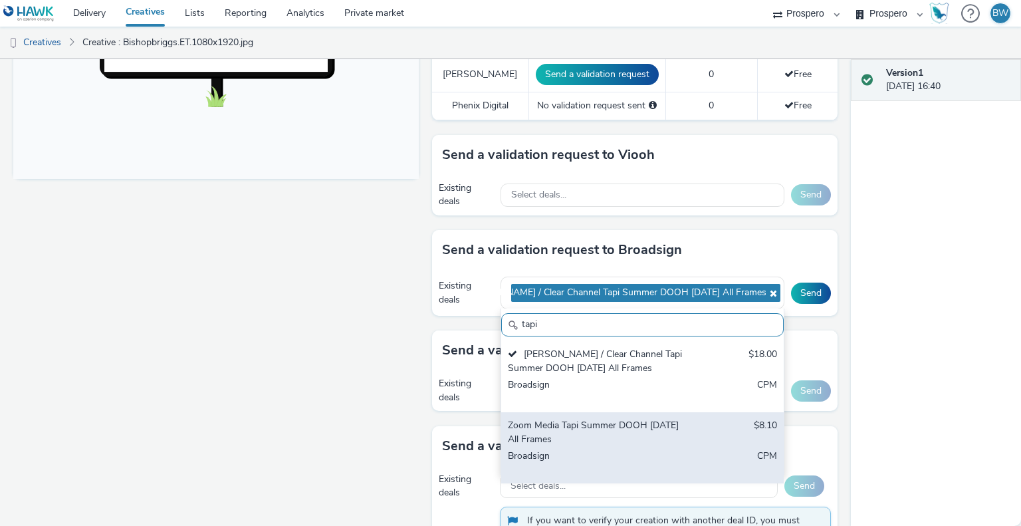
click at [640, 426] on div "Zoom Media Tapi Summer DOOH August 2025 All Frames" at bounding box center [596, 432] width 177 height 27
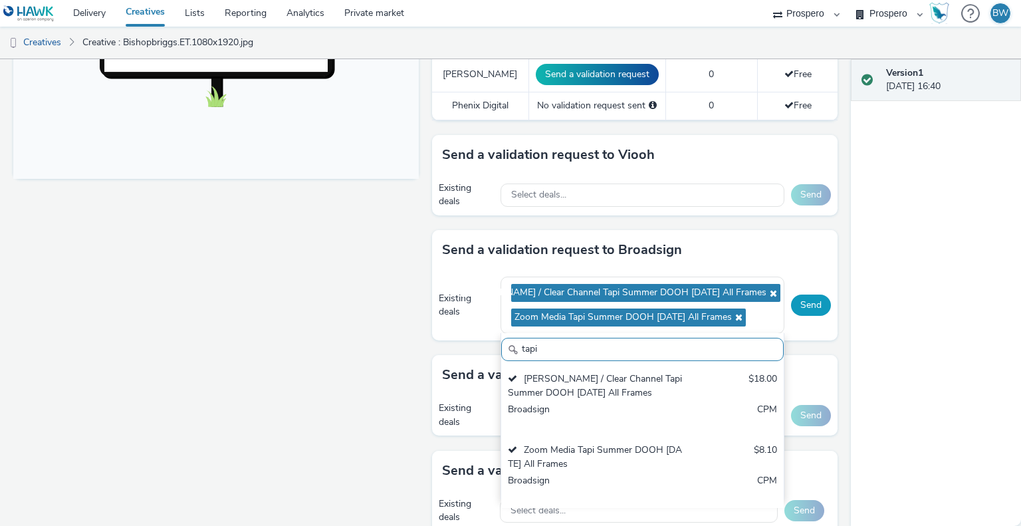
click at [807, 305] on button "Send" at bounding box center [811, 305] width 40 height 21
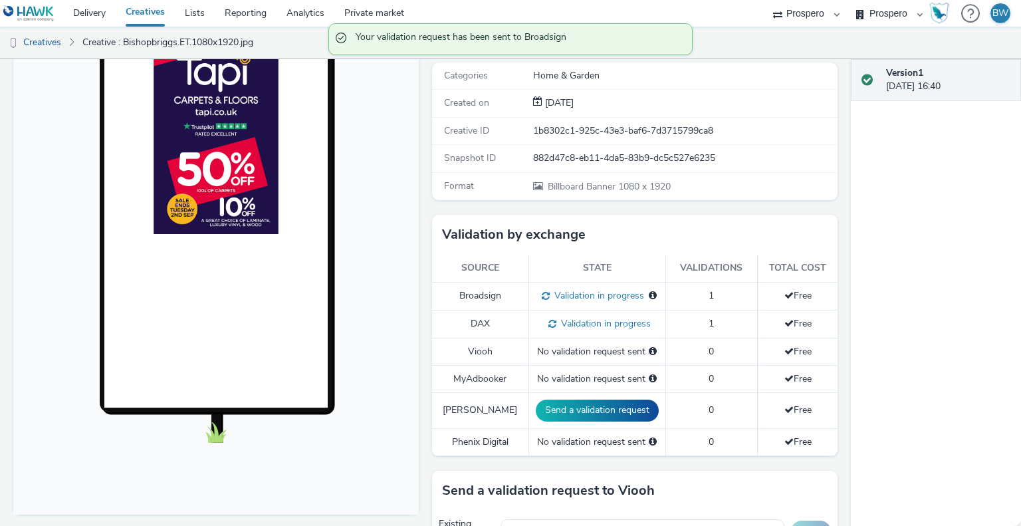
scroll to position [0, 0]
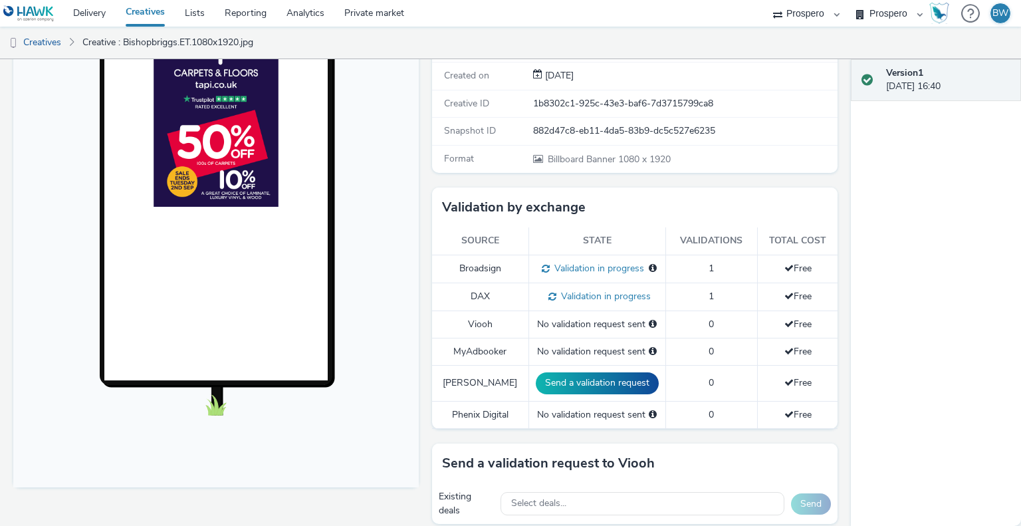
scroll to position [215, 0]
drag, startPoint x: 433, startPoint y: 196, endPoint x: 389, endPoint y: 355, distance: 164.9
click at [389, 355] on body at bounding box center [216, 215] width 406 height 545
click at [426, 358] on div "To deliver using: Broadsign, VIOOH, Stroer, MyAdbooker, Dax or Phenix Digital: …" at bounding box center [632, 421] width 412 height 959
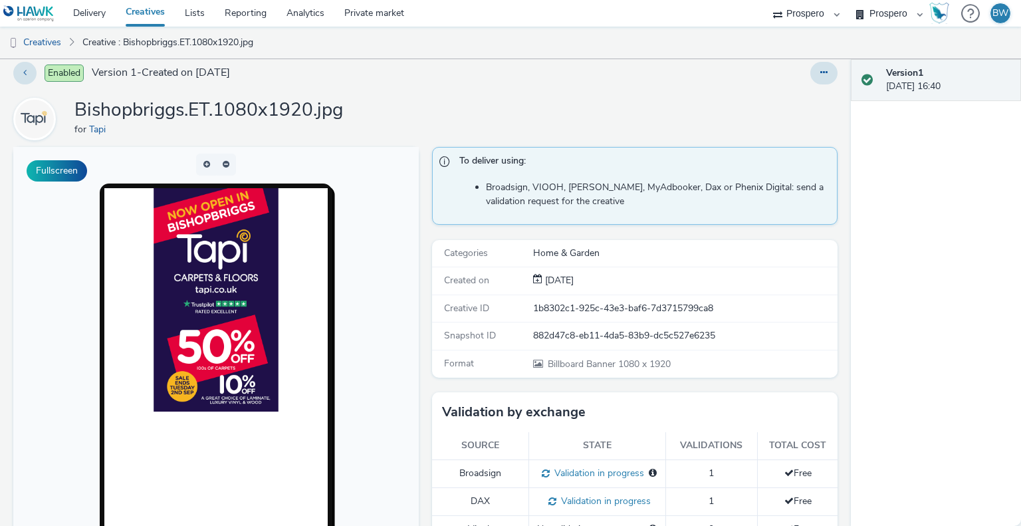
scroll to position [0, 0]
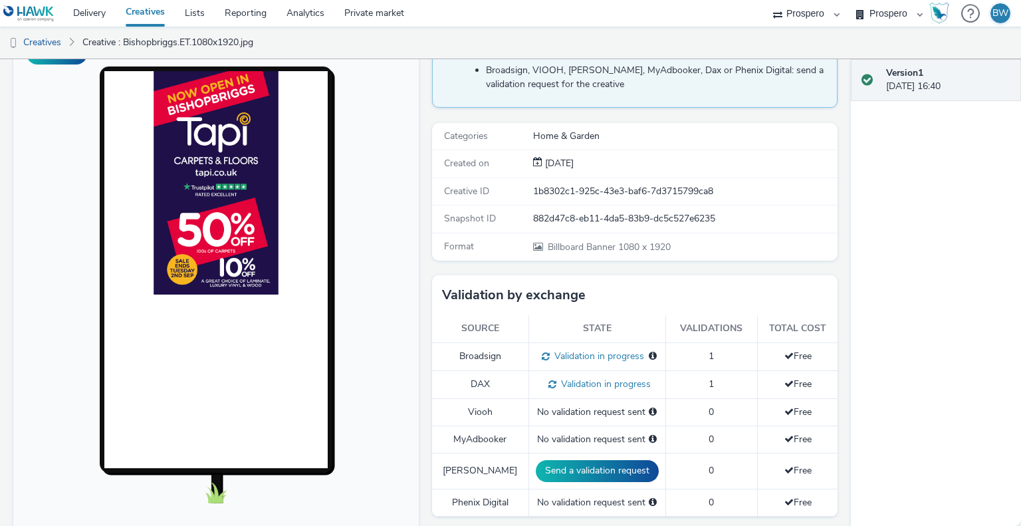
scroll to position [111, 0]
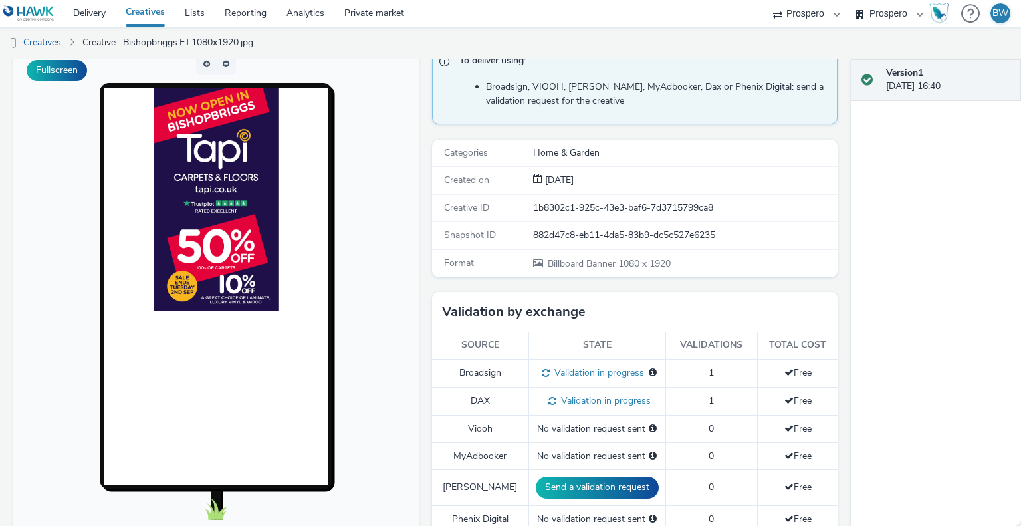
click at [426, 276] on div "To deliver using: Broadsign, VIOOH, Stroer, MyAdbooker, Dax or Phenix Digital: …" at bounding box center [632, 526] width 412 height 959
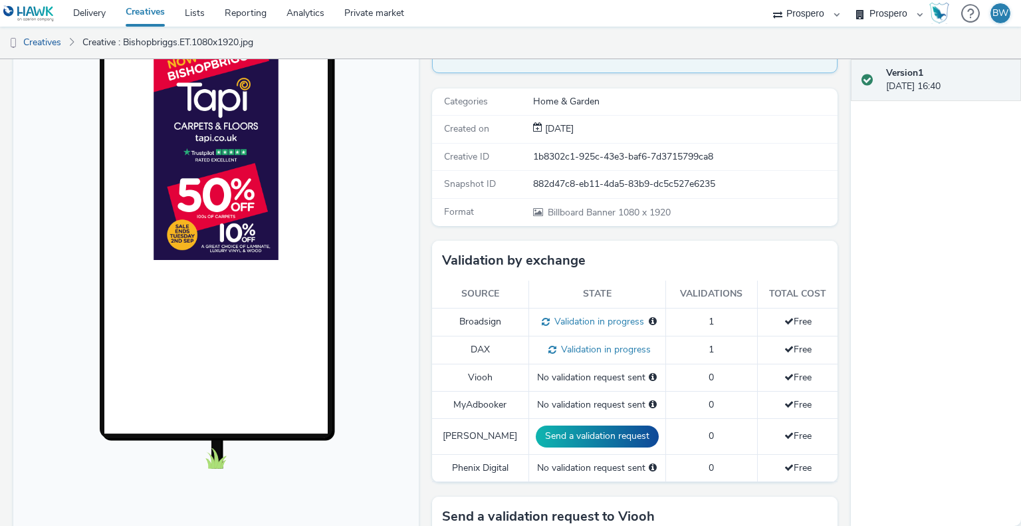
scroll to position [164, 0]
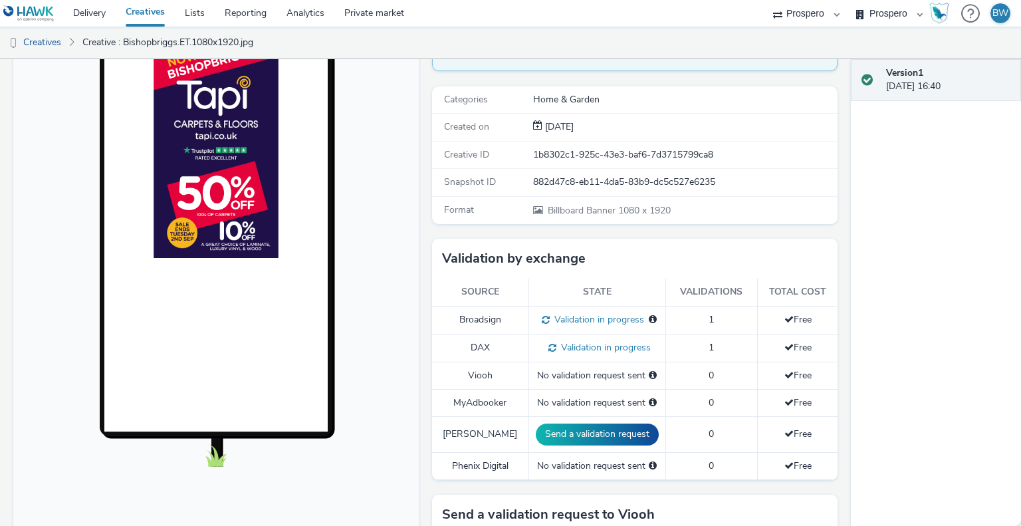
click at [418, 277] on div "Fullscreen" at bounding box center [219, 472] width 412 height 959
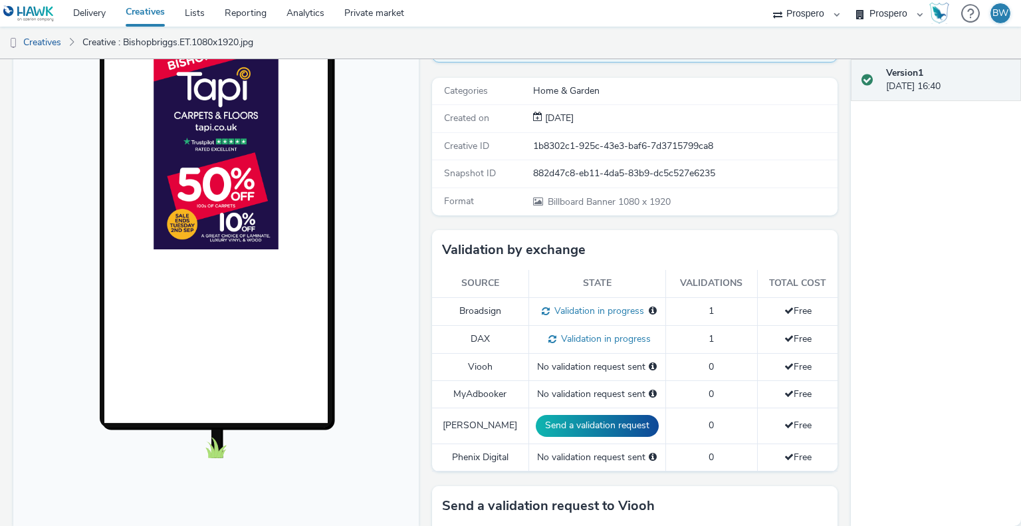
scroll to position [194, 0]
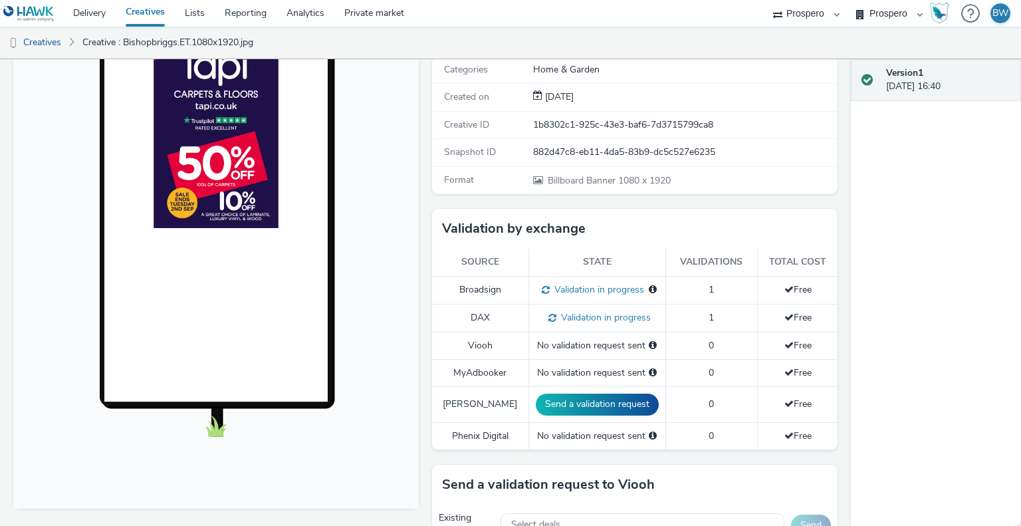
click at [426, 201] on div "To deliver using: Broadsign, VIOOH, Stroer, MyAdbooker, Dax or Phenix Digital: …" at bounding box center [632, 442] width 412 height 959
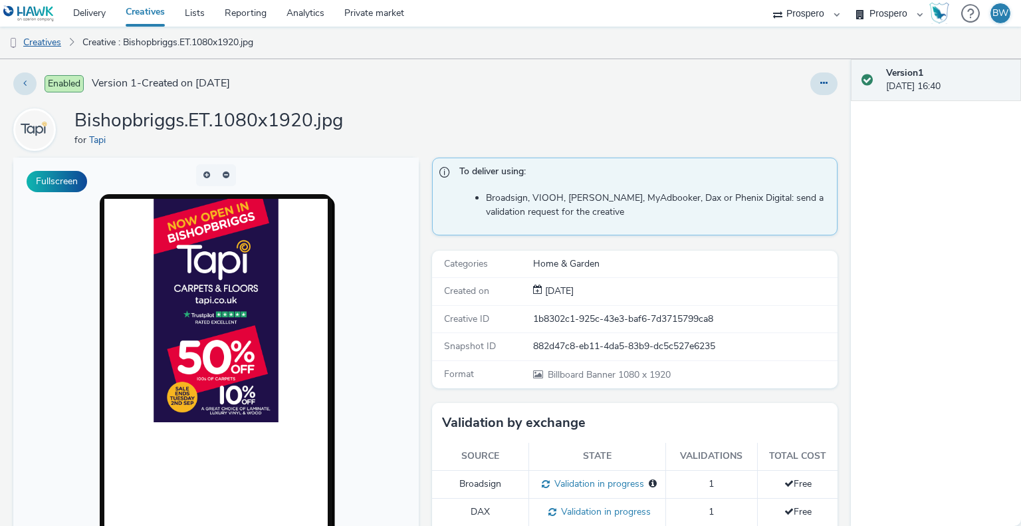
click at [53, 39] on link "Creatives" at bounding box center [34, 43] width 68 height 32
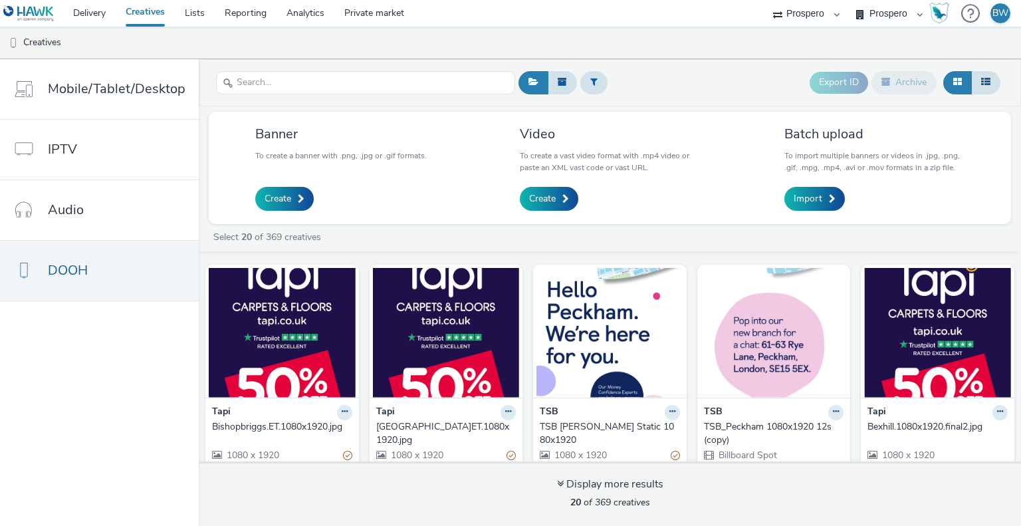
click at [391, 43] on ul "Creatives" at bounding box center [510, 43] width 1021 height 32
click at [456, 44] on ul "Creatives" at bounding box center [510, 43] width 1021 height 32
click at [101, 17] on link "Delivery" at bounding box center [89, 13] width 53 height 27
